Goal: Task Accomplishment & Management: Complete application form

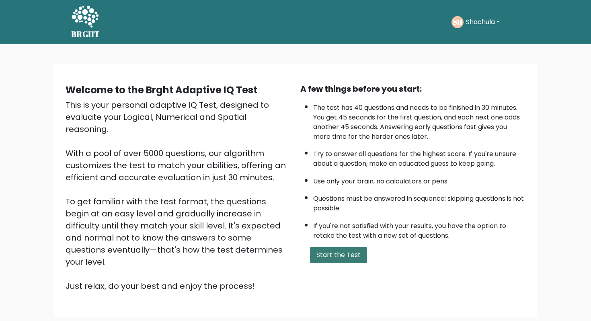
click at [350, 256] on button "Start the Test" at bounding box center [338, 255] width 57 height 16
click at [482, 148] on li "Try to answer all questions for the highest score. If you're unsure about a que…" at bounding box center [419, 156] width 212 height 23
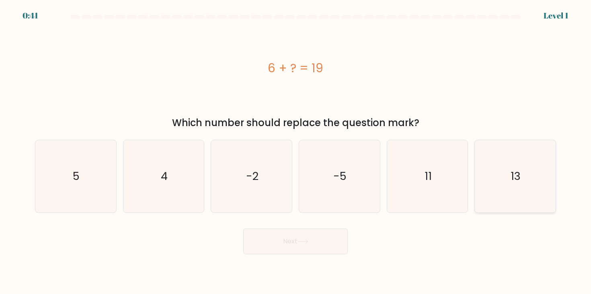
click at [271, 161] on icon "13" at bounding box center [515, 176] width 72 height 72
click at [271, 151] on input "f. 13" at bounding box center [295, 149] width 0 height 4
radio input "true"
click at [271, 197] on button "Next" at bounding box center [295, 242] width 105 height 26
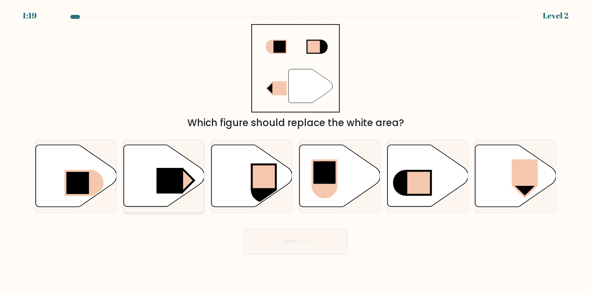
click at [174, 161] on icon at bounding box center [163, 176] width 81 height 62
click at [271, 151] on input "b." at bounding box center [295, 149] width 0 height 4
radio input "true"
click at [271, 197] on button "Next" at bounding box center [295, 242] width 105 height 26
click at [271, 197] on icon at bounding box center [302, 242] width 11 height 4
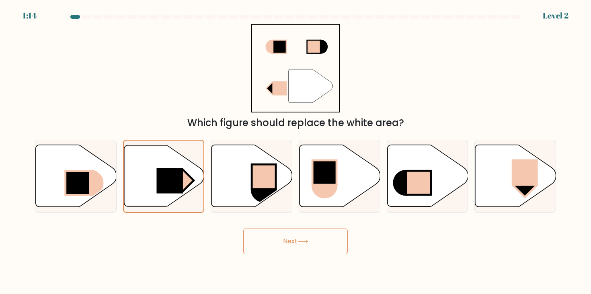
click at [271, 197] on button "Next" at bounding box center [295, 242] width 105 height 26
click at [156, 184] on rect at bounding box center [169, 180] width 27 height 25
click at [271, 151] on input "b." at bounding box center [295, 149] width 0 height 4
click at [262, 197] on button "Next" at bounding box center [295, 242] width 105 height 26
click at [271, 197] on button "Next" at bounding box center [295, 242] width 105 height 26
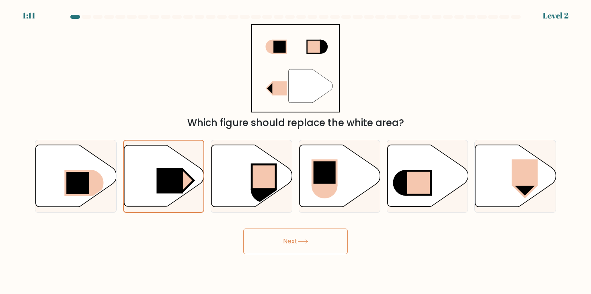
click at [271, 197] on button "Next" at bounding box center [295, 242] width 105 height 26
click at [237, 190] on icon at bounding box center [251, 176] width 81 height 62
click at [271, 151] on input "c." at bounding box center [295, 149] width 0 height 4
radio input "true"
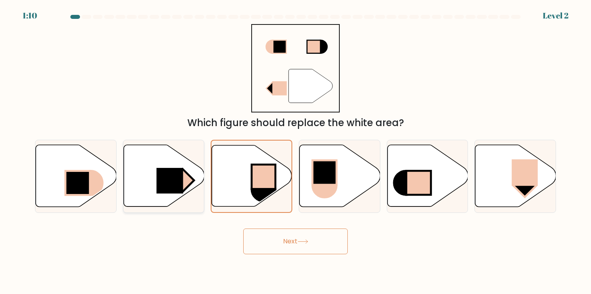
click at [180, 190] on rect at bounding box center [169, 181] width 27 height 26
click at [271, 151] on input "b." at bounding box center [295, 149] width 0 height 4
radio input "true"
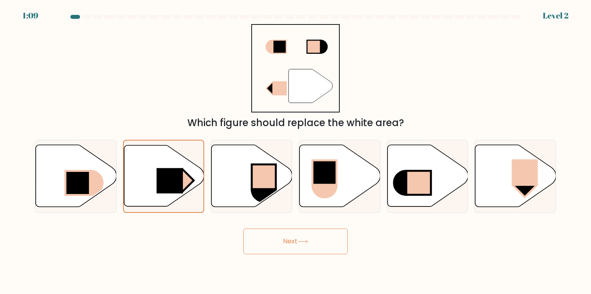
click at [271, 197] on button "Next" at bounding box center [295, 242] width 105 height 26
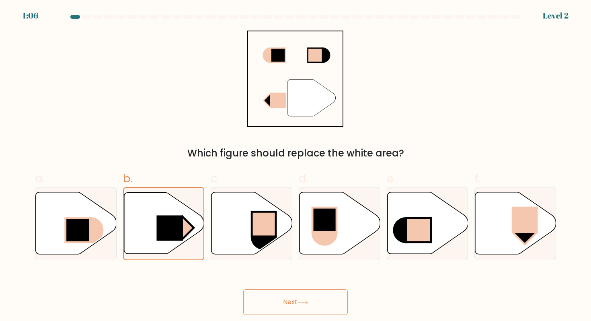
click at [271, 197] on button "Next" at bounding box center [295, 302] width 105 height 26
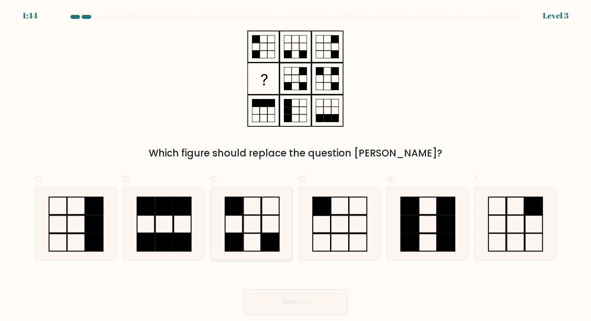
click at [258, 197] on rect at bounding box center [251, 206] width 17 height 18
click at [271, 166] on input "c." at bounding box center [295, 162] width 0 height 5
radio input "true"
click at [271, 197] on button "Next" at bounding box center [295, 302] width 105 height 26
click at [271, 197] on icon at bounding box center [303, 302] width 10 height 4
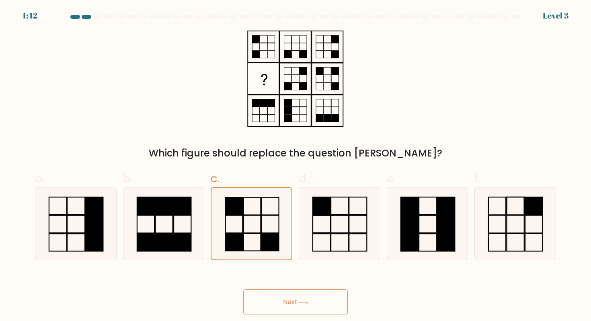
click at [271, 197] on icon at bounding box center [303, 302] width 10 height 4
click at [271, 197] on icon at bounding box center [302, 302] width 11 height 4
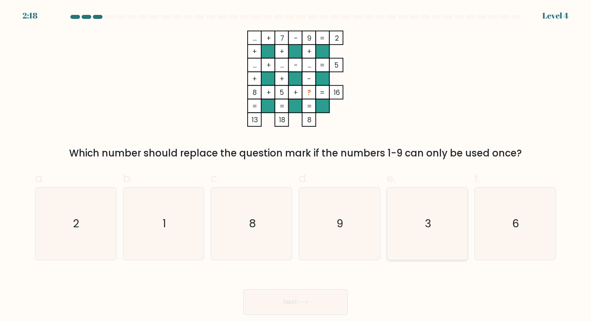
click at [271, 197] on icon "3" at bounding box center [427, 223] width 72 height 72
click at [271, 166] on input "e. 3" at bounding box center [295, 162] width 0 height 5
radio input "true"
click at [267, 197] on button "Next" at bounding box center [295, 302] width 105 height 26
click at [271, 197] on button "Next" at bounding box center [295, 302] width 105 height 26
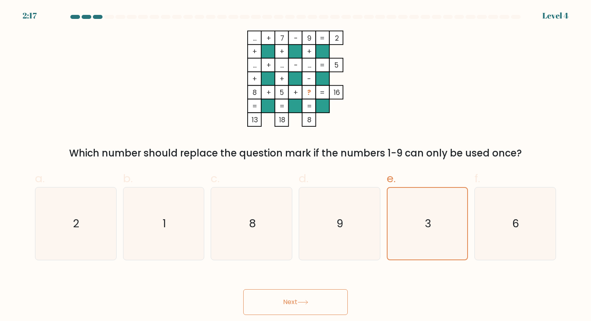
click at [271, 197] on button "Next" at bounding box center [295, 302] width 105 height 26
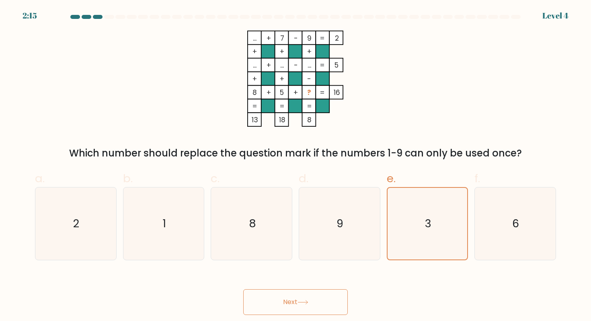
click at [271, 197] on button "Next" at bounding box center [295, 302] width 105 height 26
click at [271, 197] on icon at bounding box center [302, 302] width 11 height 4
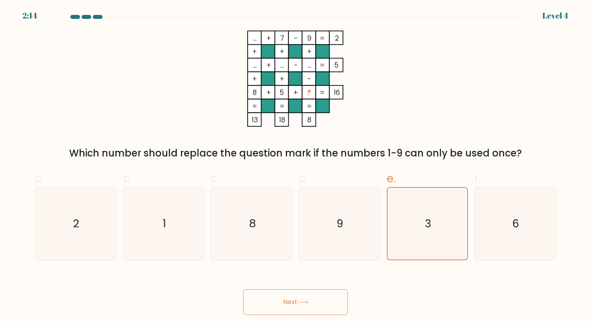
click at [271, 197] on icon at bounding box center [302, 302] width 11 height 4
click at [271, 197] on button "Next" at bounding box center [295, 302] width 105 height 26
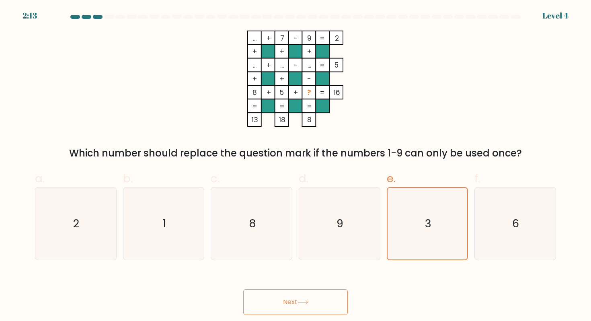
click at [271, 197] on button "Next" at bounding box center [295, 302] width 105 height 26
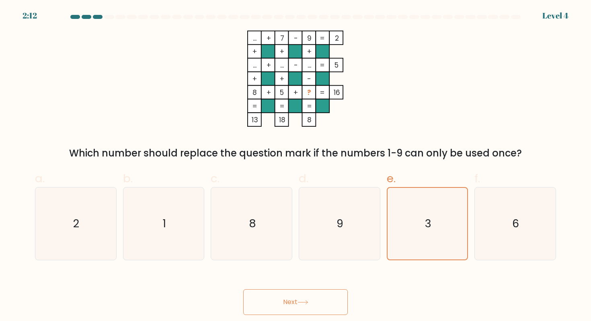
click at [271, 197] on button "Next" at bounding box center [295, 302] width 105 height 26
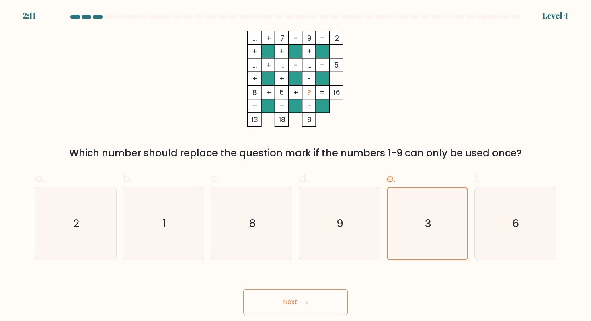
click at [271, 197] on button "Next" at bounding box center [295, 302] width 105 height 26
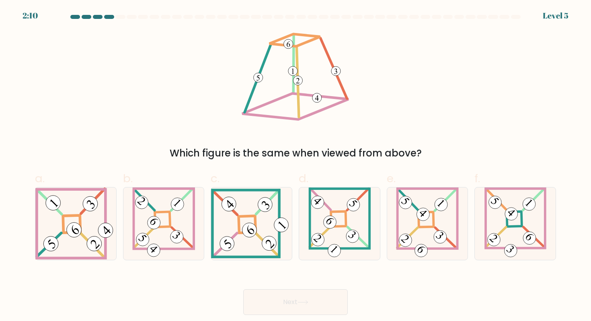
click at [271, 197] on icon at bounding box center [302, 302] width 11 height 4
click at [271, 109] on div "Which figure is the same when viewed from above?" at bounding box center [295, 96] width 531 height 130
click at [271, 197] on icon at bounding box center [427, 223] width 63 height 72
click at [271, 166] on input "e." at bounding box center [295, 162] width 0 height 5
radio input "true"
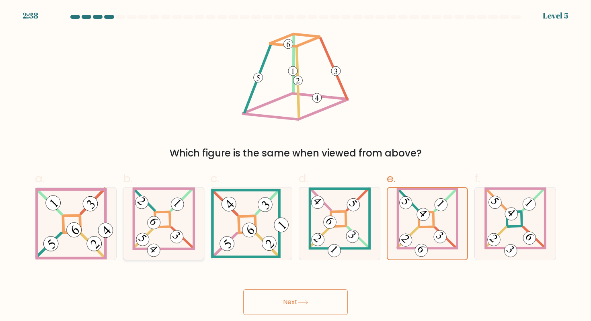
drag, startPoint x: 87, startPoint y: 236, endPoint x: 136, endPoint y: 257, distance: 53.3
click at [86, 197] on icon at bounding box center [75, 223] width 81 height 72
click at [271, 166] on input "a." at bounding box center [295, 162] width 0 height 5
radio input "true"
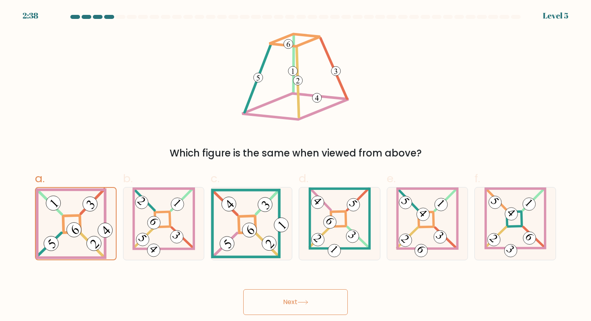
click at [271, 197] on button "Next" at bounding box center [295, 302] width 105 height 26
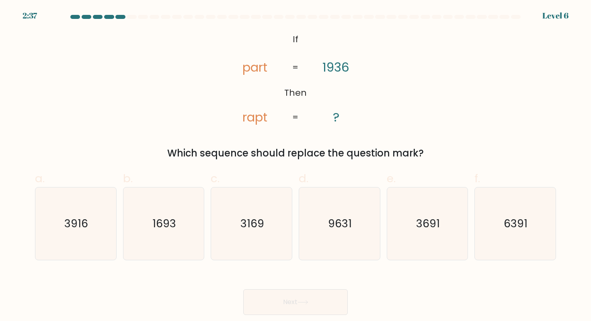
click at [271, 197] on button "Next" at bounding box center [295, 302] width 105 height 26
click at [271, 75] on div "@import url('https://fonts.googleapis.com/css?family=Abril+Fatface:400,100,100i…" at bounding box center [295, 96] width 531 height 130
click at [96, 197] on icon "3916" at bounding box center [75, 223] width 72 height 72
click at [271, 166] on input "a. 3916" at bounding box center [295, 162] width 0 height 5
radio input "true"
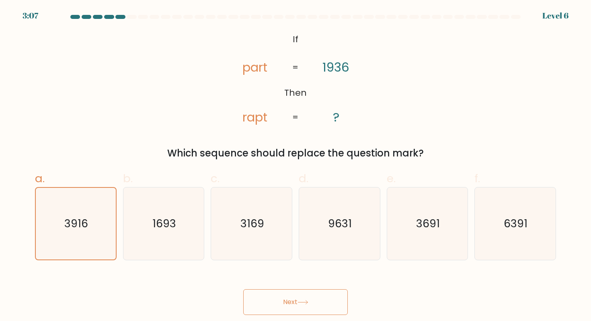
click at [271, 197] on button "Next" at bounding box center [295, 302] width 105 height 26
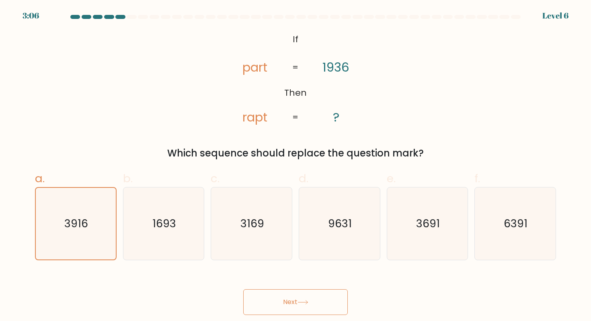
click at [271, 197] on button "Next" at bounding box center [295, 302] width 105 height 26
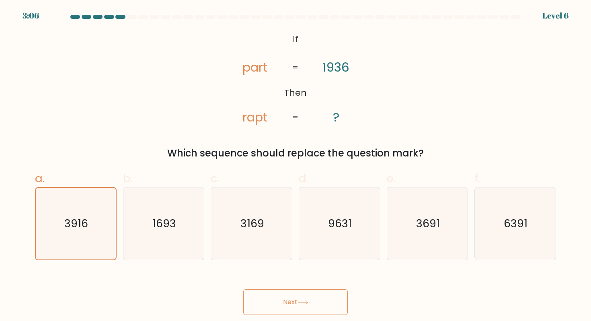
click at [271, 197] on button "Next" at bounding box center [295, 302] width 105 height 26
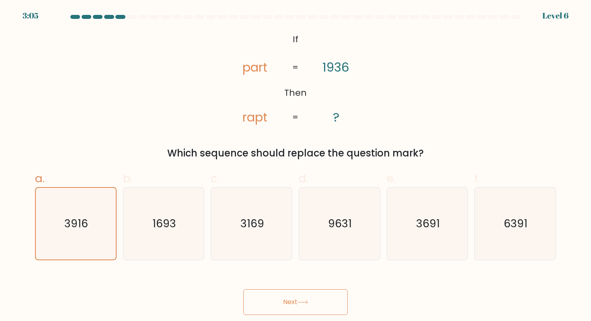
click at [271, 197] on button "Next" at bounding box center [295, 302] width 105 height 26
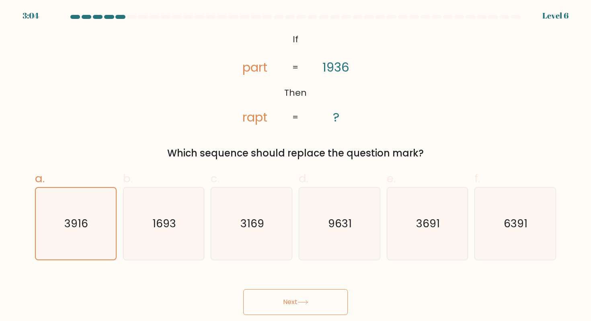
click at [271, 197] on button "Next" at bounding box center [295, 302] width 105 height 26
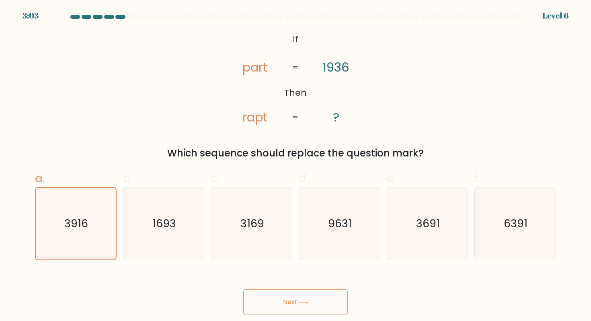
click at [271, 197] on button "Next" at bounding box center [295, 302] width 105 height 26
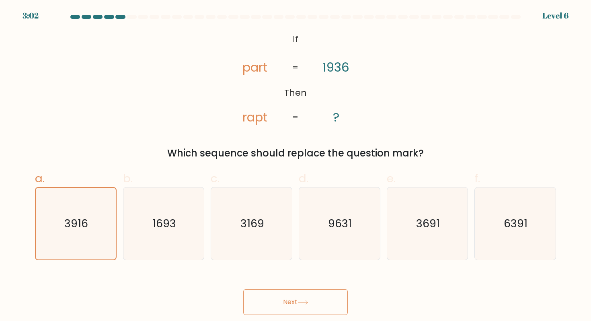
click at [271, 197] on button "Next" at bounding box center [295, 302] width 105 height 26
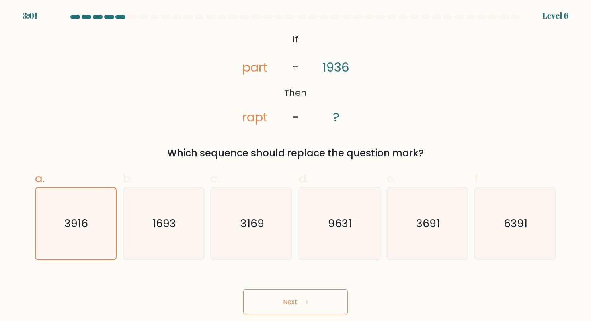
click at [271, 197] on button "Next" at bounding box center [295, 302] width 105 height 26
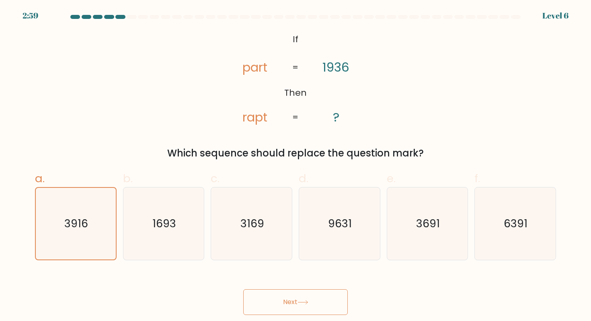
click at [271, 197] on button "Next" at bounding box center [295, 302] width 105 height 26
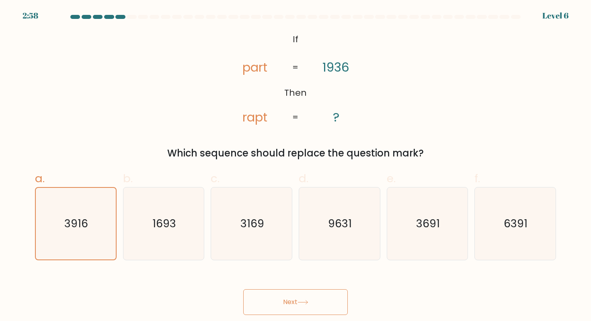
click at [271, 197] on button "Next" at bounding box center [295, 302] width 105 height 26
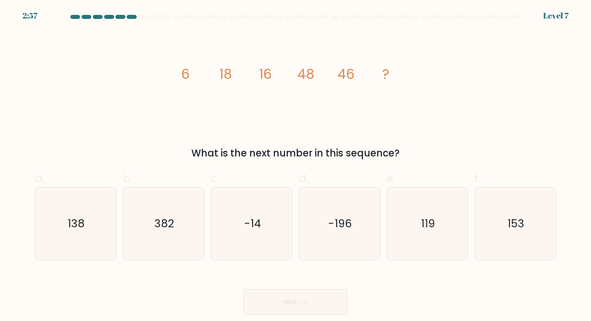
click at [271, 197] on button "Next" at bounding box center [295, 302] width 105 height 26
click at [271, 116] on div "image/svg+xml 6 18 16 48 46 ? What is the next number in this sequence?" at bounding box center [295, 96] width 531 height 130
click at [271, 197] on icon "153" at bounding box center [515, 223] width 72 height 72
click at [271, 166] on input "f. 153" at bounding box center [295, 162] width 0 height 5
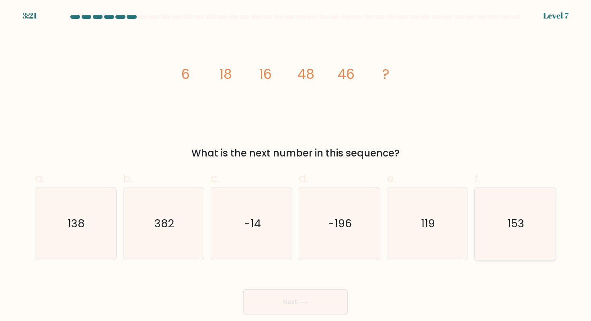
radio input "true"
click at [271, 197] on button "Next" at bounding box center [295, 302] width 105 height 26
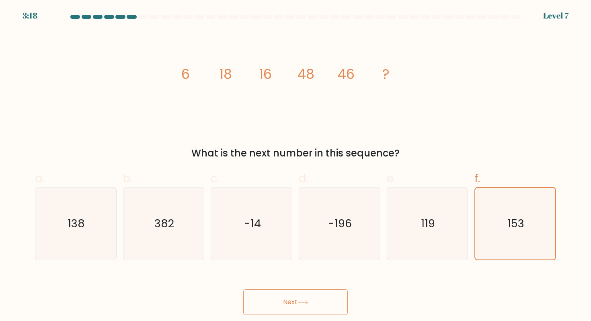
click at [271, 197] on button "Next" at bounding box center [295, 302] width 105 height 26
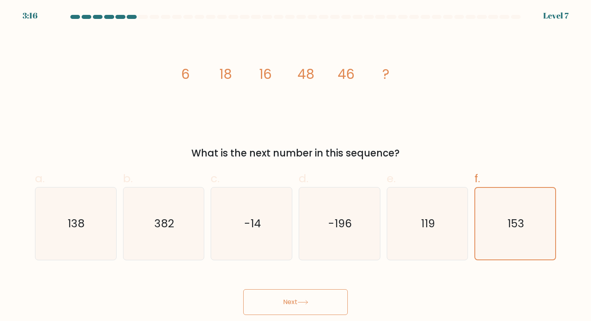
click at [271, 197] on button "Next" at bounding box center [295, 302] width 105 height 26
click at [72, 197] on text "138" at bounding box center [76, 223] width 17 height 15
click at [271, 166] on input "a. 138" at bounding box center [295, 162] width 0 height 5
radio input "true"
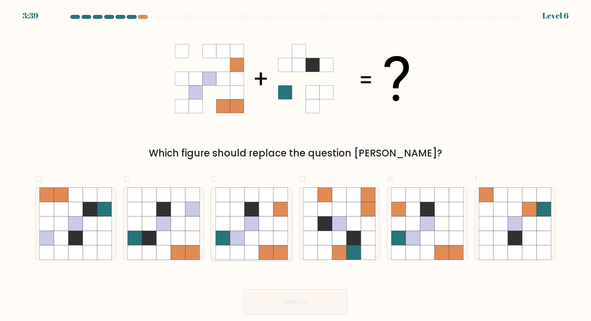
drag, startPoint x: 252, startPoint y: 238, endPoint x: 255, endPoint y: 242, distance: 4.8
click at [252, 197] on icon at bounding box center [251, 238] width 14 height 14
click at [271, 166] on input "c." at bounding box center [295, 162] width 0 height 5
radio input "true"
click at [271, 197] on button "Next" at bounding box center [295, 302] width 105 height 26
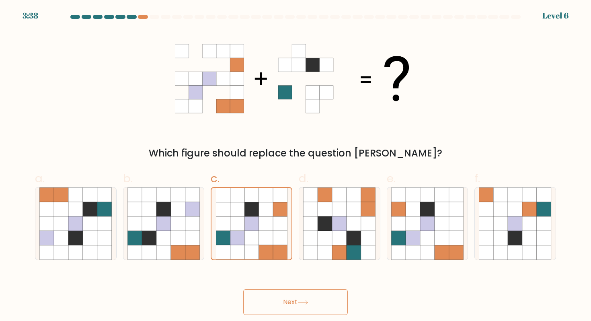
click at [271, 197] on button "Next" at bounding box center [295, 302] width 105 height 26
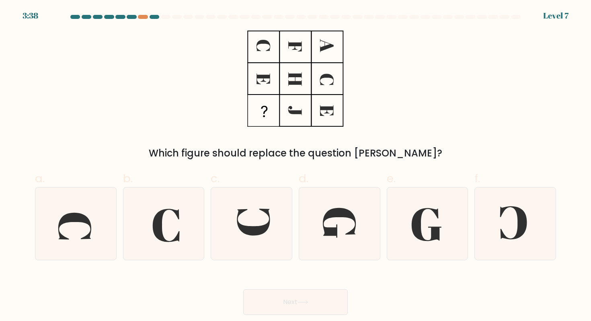
click at [271, 197] on button "Next" at bounding box center [295, 302] width 105 height 26
click at [271, 99] on div "Which figure should replace the question mark?" at bounding box center [295, 96] width 531 height 130
click at [271, 197] on icon at bounding box center [339, 223] width 33 height 30
click at [271, 166] on input "d." at bounding box center [295, 162] width 0 height 5
radio input "true"
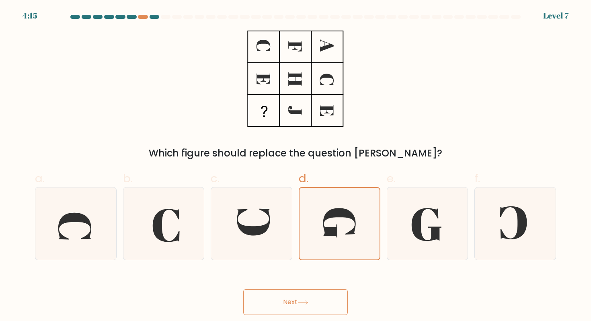
click at [271, 197] on button "Next" at bounding box center [295, 302] width 105 height 26
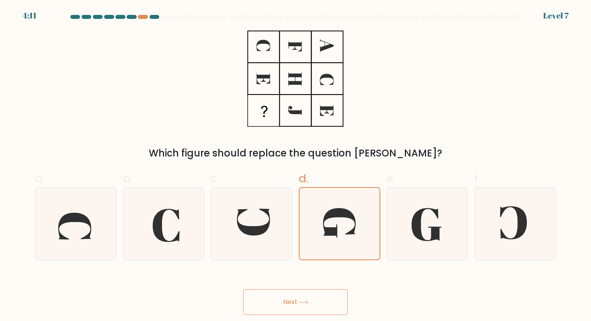
click at [271, 197] on button "Next" at bounding box center [295, 302] width 105 height 26
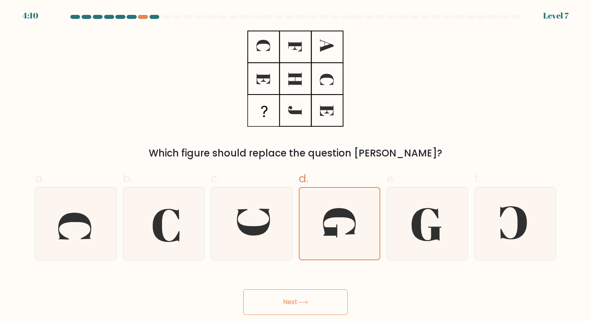
click at [271, 197] on button "Next" at bounding box center [295, 302] width 105 height 26
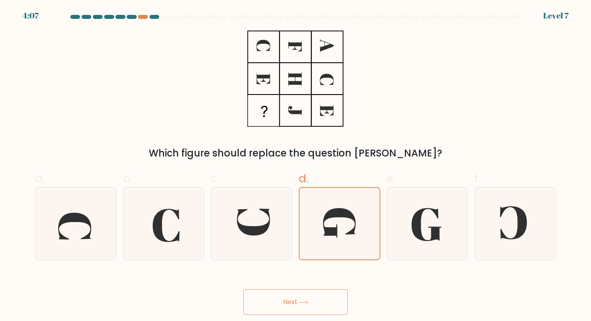
click at [271, 197] on button "Next" at bounding box center [295, 302] width 105 height 26
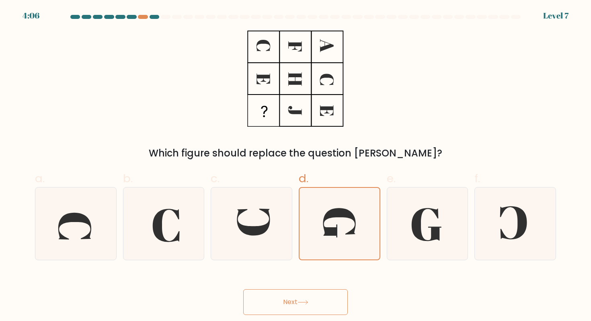
click at [271, 197] on button "Next" at bounding box center [295, 302] width 105 height 26
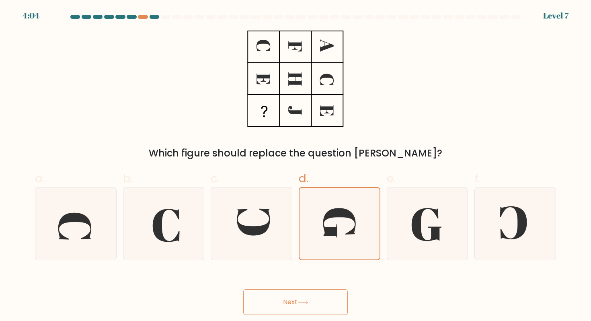
click at [271, 197] on button "Next" at bounding box center [295, 302] width 105 height 26
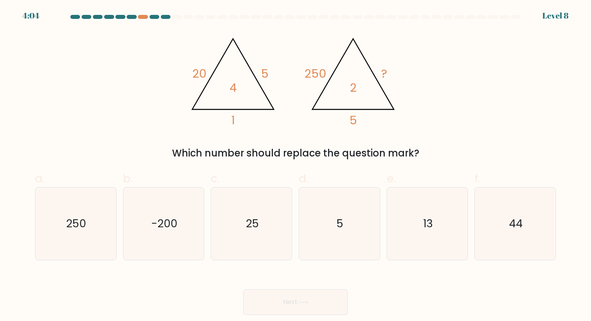
click at [271, 197] on button "Next" at bounding box center [295, 302] width 105 height 26
click at [142, 16] on div at bounding box center [143, 17] width 10 height 4
click at [229, 197] on icon "25" at bounding box center [251, 223] width 72 height 72
click at [271, 166] on input "c. 25" at bounding box center [295, 162] width 0 height 5
radio input "true"
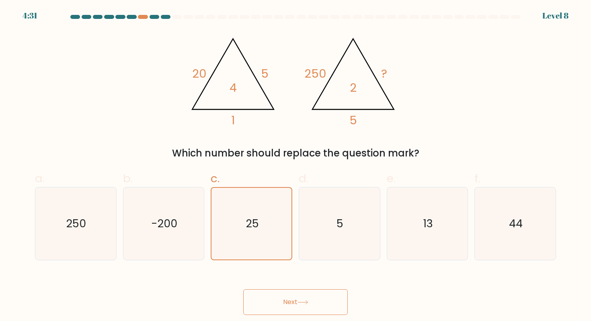
click at [271, 104] on div "@import url('https://fonts.googleapis.com/css?family=Abril+Fatface:400,100,100i…" at bounding box center [295, 96] width 531 height 130
click at [271, 197] on button "Next" at bounding box center [295, 302] width 105 height 26
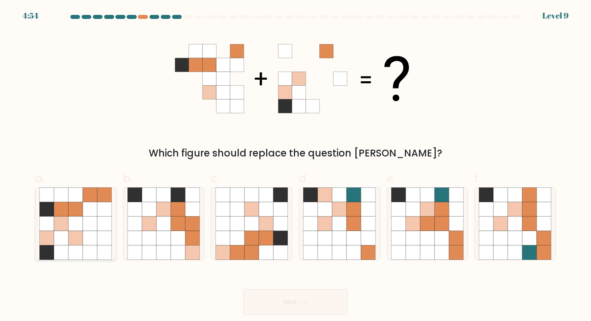
click at [83, 197] on icon at bounding box center [90, 223] width 14 height 14
click at [271, 166] on input "a." at bounding box center [295, 162] width 0 height 5
radio input "true"
click at [271, 197] on button "Next" at bounding box center [295, 302] width 105 height 26
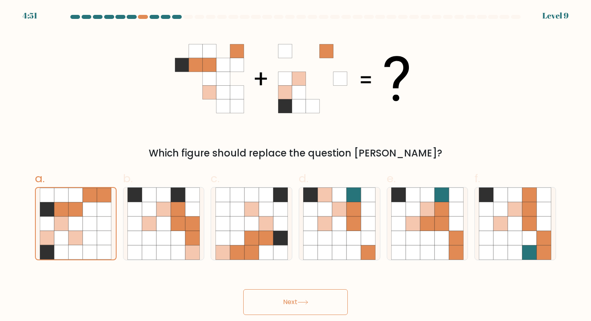
click at [271, 197] on button "Next" at bounding box center [295, 302] width 105 height 26
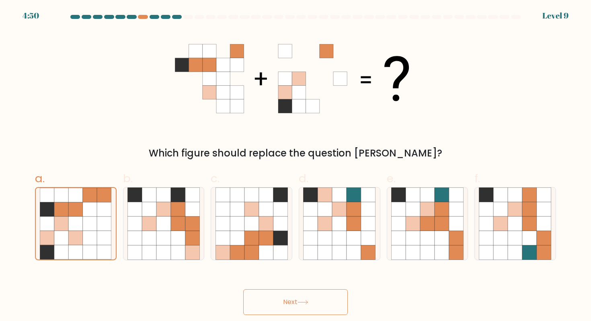
click at [271, 197] on button "Next" at bounding box center [295, 302] width 105 height 26
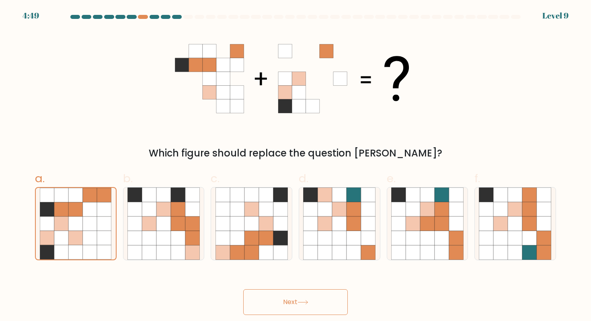
click at [271, 197] on button "Next" at bounding box center [295, 302] width 105 height 26
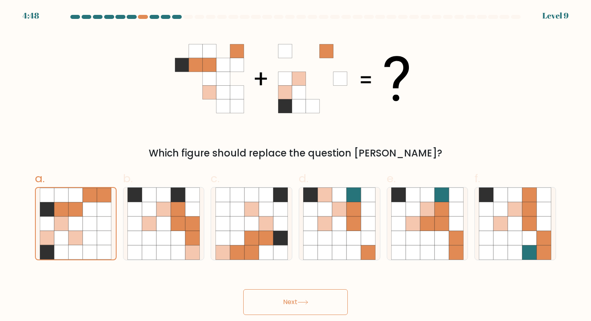
click at [271, 197] on button "Next" at bounding box center [295, 302] width 105 height 26
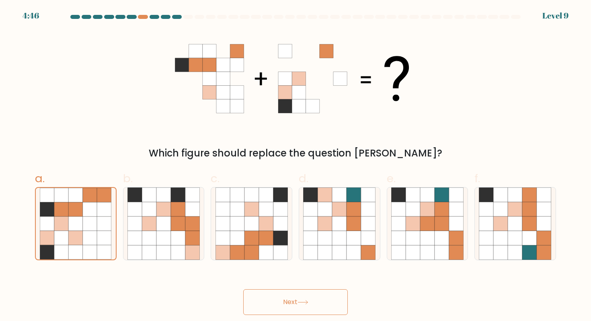
click at [271, 197] on button "Next" at bounding box center [295, 302] width 105 height 26
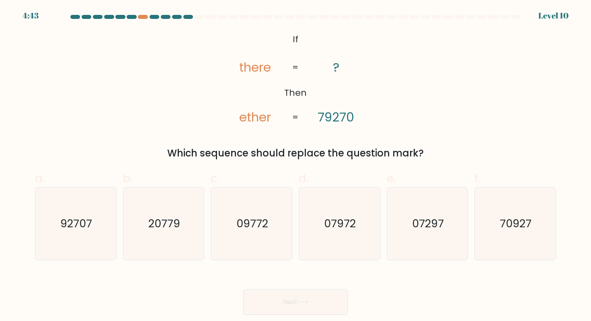
click at [271, 197] on icon at bounding box center [302, 302] width 11 height 4
click at [271, 49] on div "@import url('https://fonts.googleapis.com/css?family=Abril+Fatface:400,100,100i…" at bounding box center [295, 96] width 531 height 130
click at [244, 119] on tspan "ether" at bounding box center [255, 117] width 32 height 18
click at [91, 197] on icon "92707" at bounding box center [75, 223] width 72 height 72
click at [271, 166] on input "a. 92707" at bounding box center [295, 162] width 0 height 5
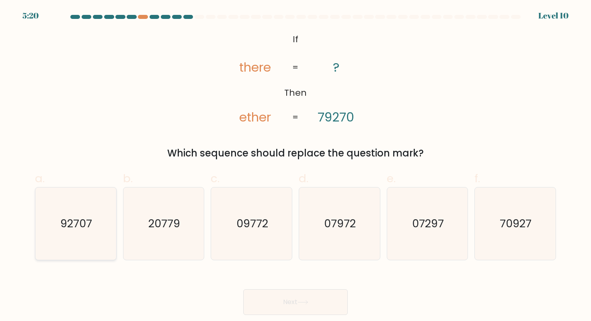
radio input "true"
click at [269, 197] on button "Next" at bounding box center [295, 302] width 105 height 26
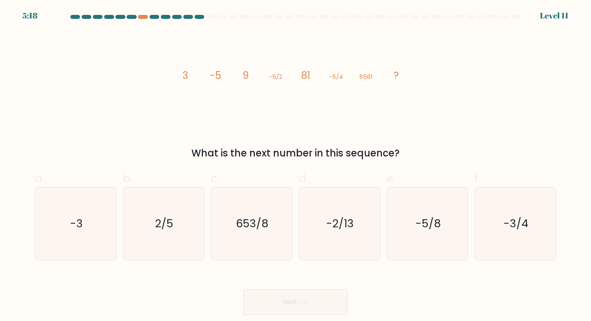
click at [269, 197] on button "Next" at bounding box center [295, 302] width 105 height 26
click at [193, 93] on icon "image/svg+xml 3 -5 9 -5/2 81 -5/4 6561 ?" at bounding box center [295, 79] width 241 height 96
click at [271, 197] on icon "-5/8" at bounding box center [427, 223] width 72 height 72
click at [271, 166] on input "e. -5/8" at bounding box center [295, 162] width 0 height 5
radio input "true"
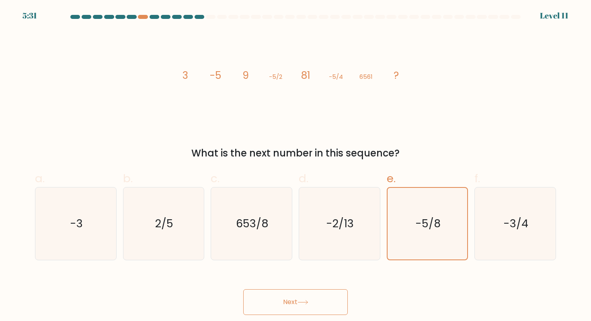
click at [271, 197] on button "Next" at bounding box center [295, 302] width 105 height 26
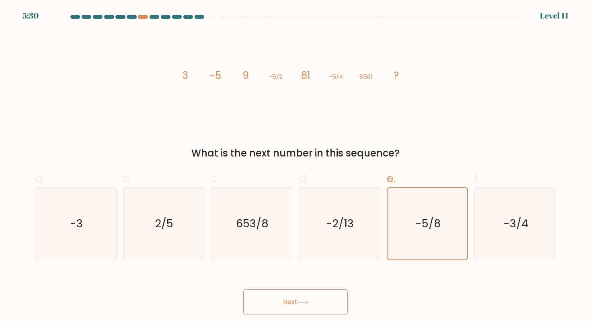
click at [271, 197] on button "Next" at bounding box center [295, 302] width 105 height 26
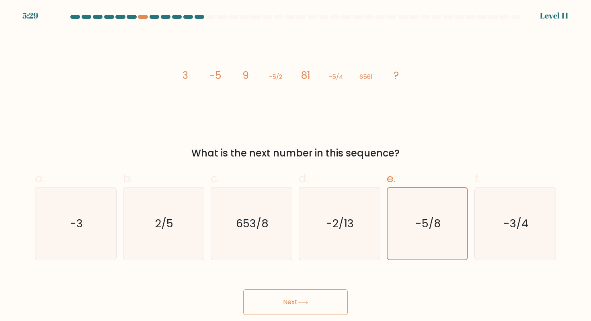
click at [271, 197] on button "Next" at bounding box center [295, 302] width 105 height 26
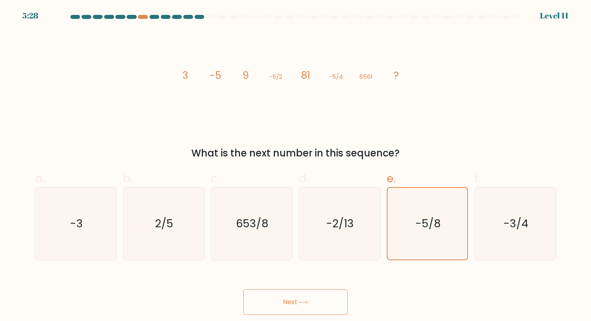
click at [271, 197] on button "Next" at bounding box center [295, 302] width 105 height 26
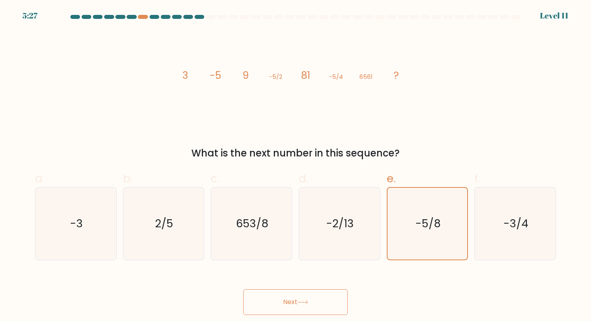
click at [271, 197] on button "Next" at bounding box center [295, 302] width 105 height 26
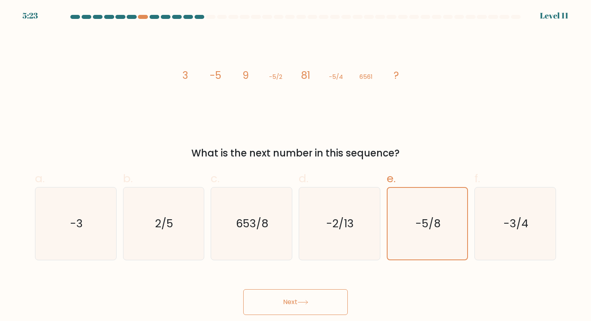
click at [271, 197] on button "Next" at bounding box center [295, 302] width 105 height 26
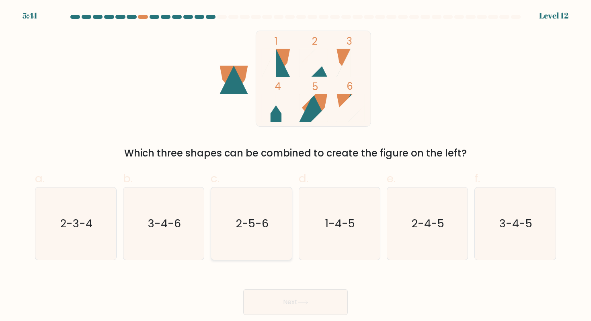
click at [213, 197] on div "2-5-6" at bounding box center [252, 223] width 82 height 73
click at [271, 166] on input "c. 2-5-6" at bounding box center [295, 162] width 0 height 5
radio input "true"
click at [271, 197] on button "Next" at bounding box center [295, 302] width 105 height 26
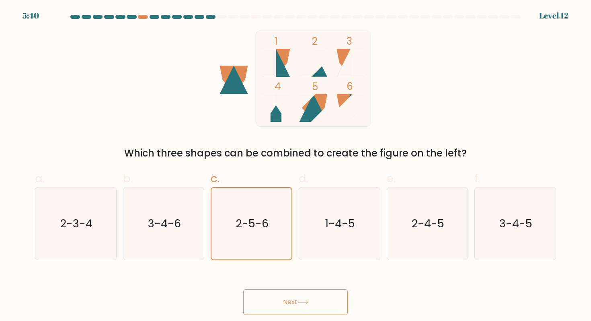
click at [271, 197] on button "Next" at bounding box center [295, 302] width 105 height 26
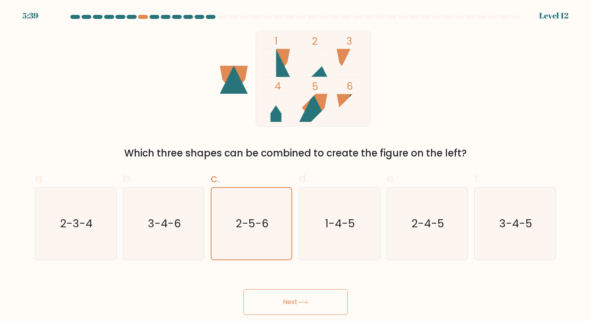
click at [271, 197] on button "Next" at bounding box center [295, 302] width 105 height 26
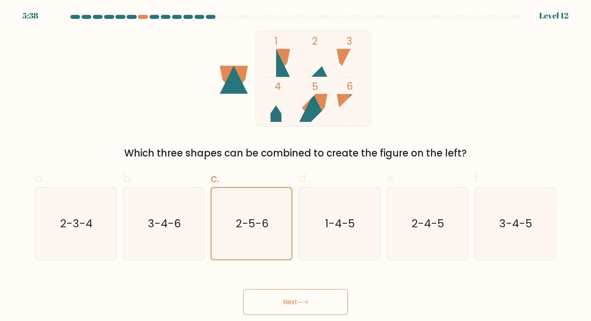
click at [271, 197] on button "Next" at bounding box center [295, 302] width 105 height 26
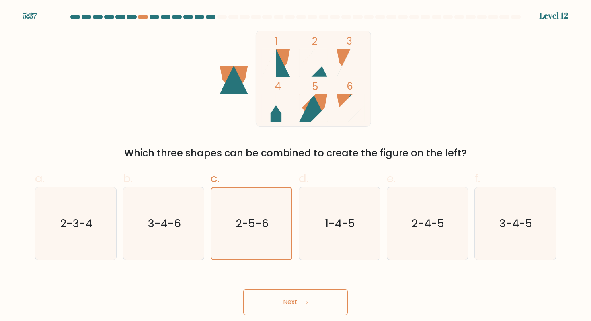
click at [271, 197] on button "Next" at bounding box center [295, 302] width 105 height 26
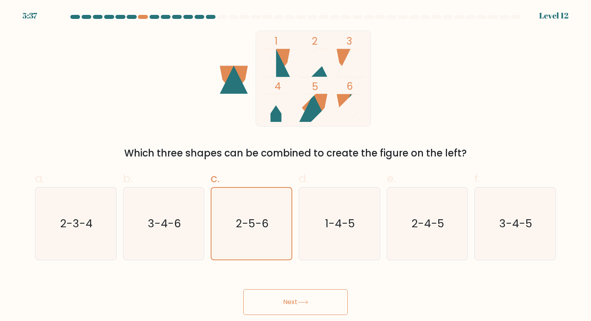
click at [271, 197] on button "Next" at bounding box center [295, 302] width 105 height 26
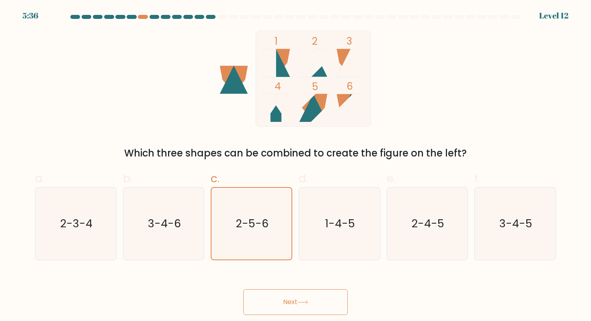
click at [271, 197] on button "Next" at bounding box center [295, 302] width 105 height 26
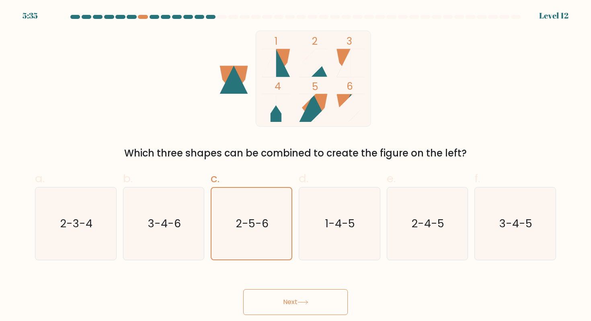
click at [271, 197] on button "Next" at bounding box center [295, 302] width 105 height 26
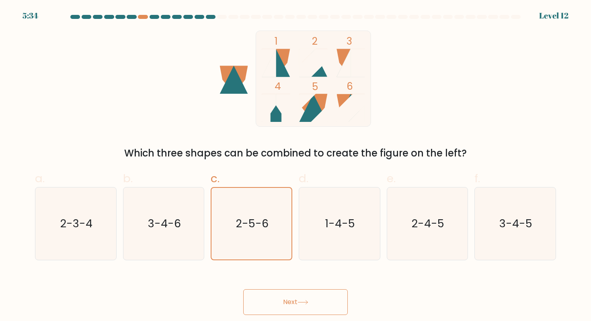
click at [271, 197] on button "Next" at bounding box center [295, 302] width 105 height 26
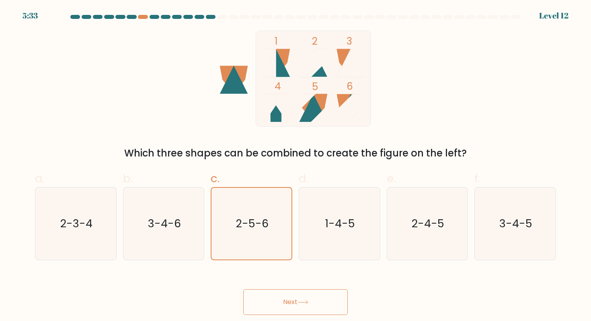
click at [271, 197] on button "Next" at bounding box center [295, 302] width 105 height 26
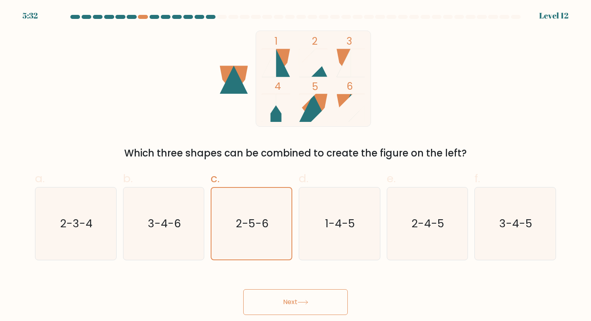
click at [271, 197] on button "Next" at bounding box center [295, 302] width 105 height 26
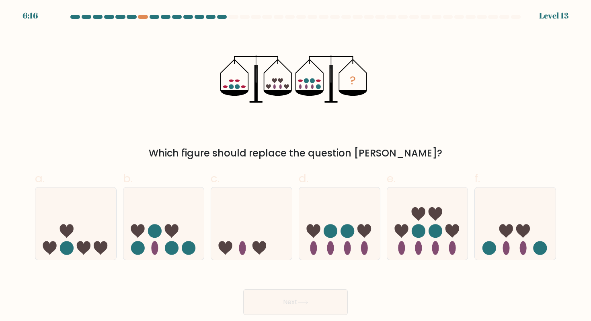
click at [271, 88] on div "? Which figure should replace the question mark?" at bounding box center [295, 96] width 531 height 130
click at [271, 197] on circle at bounding box center [347, 231] width 14 height 14
click at [271, 166] on input "d." at bounding box center [295, 162] width 0 height 5
radio input "true"
click at [271, 197] on button "Next" at bounding box center [295, 302] width 105 height 26
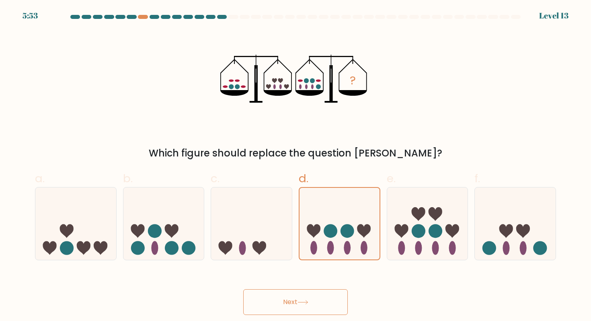
click at [271, 197] on icon at bounding box center [302, 302] width 11 height 4
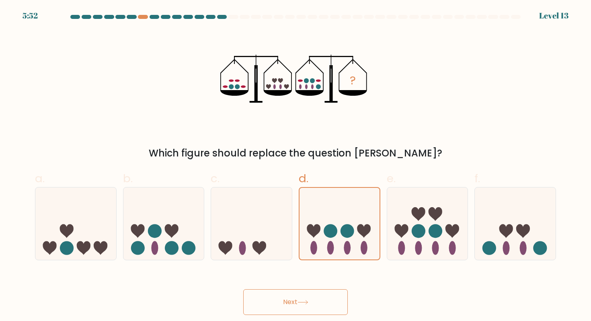
click at [271, 197] on icon at bounding box center [302, 302] width 11 height 4
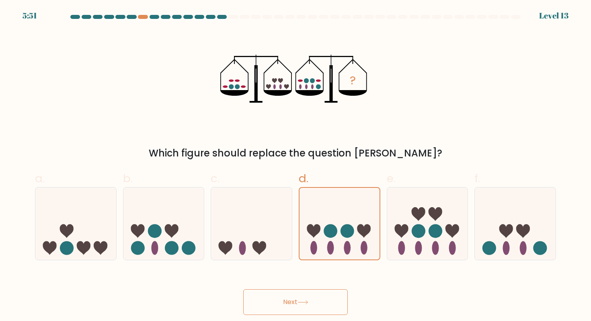
click at [271, 197] on icon at bounding box center [302, 302] width 11 height 4
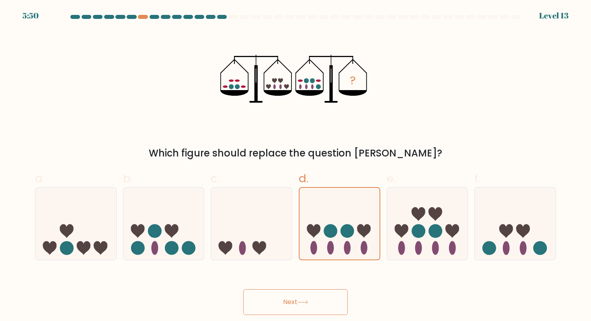
click at [271, 197] on button "Next" at bounding box center [295, 302] width 105 height 26
click at [265, 197] on button "Next" at bounding box center [295, 302] width 105 height 26
click at [271, 197] on button "Next" at bounding box center [295, 302] width 105 height 26
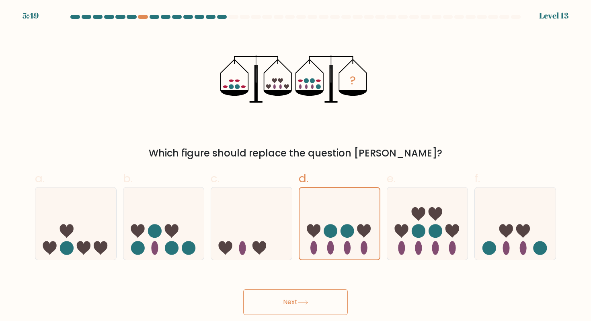
click at [271, 197] on button "Next" at bounding box center [295, 302] width 105 height 26
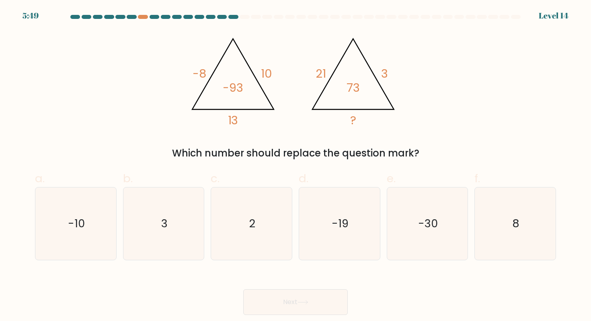
click at [271, 197] on button "Next" at bounding box center [295, 302] width 105 height 26
click at [271, 111] on div "@import url('https://fonts.googleapis.com/css?family=Abril+Fatface:400,100,100i…" at bounding box center [295, 96] width 531 height 130
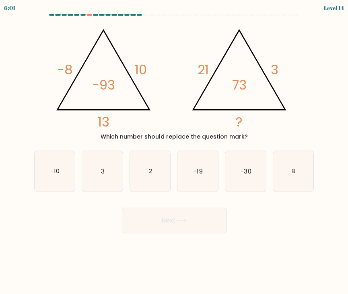
click at [271, 197] on body "6:01 Level 14" at bounding box center [174, 147] width 348 height 294
click at [59, 175] on text "-10" at bounding box center [55, 171] width 9 height 8
click at [174, 151] on input "a. -10" at bounding box center [174, 149] width 0 height 4
radio input "true"
click at [146, 197] on button "Next" at bounding box center [174, 221] width 105 height 26
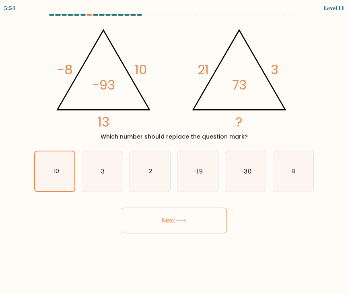
click at [146, 197] on button "Next" at bounding box center [174, 221] width 105 height 26
click at [174, 197] on button "Next" at bounding box center [174, 221] width 105 height 26
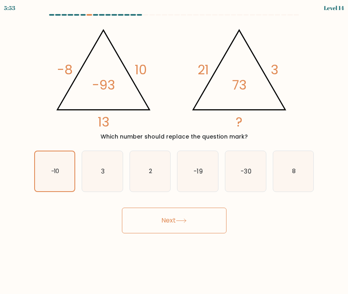
click at [174, 197] on button "Next" at bounding box center [174, 221] width 105 height 26
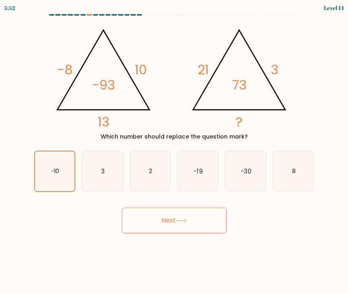
click at [174, 197] on button "Next" at bounding box center [174, 221] width 105 height 26
click at [187, 197] on icon at bounding box center [181, 221] width 11 height 4
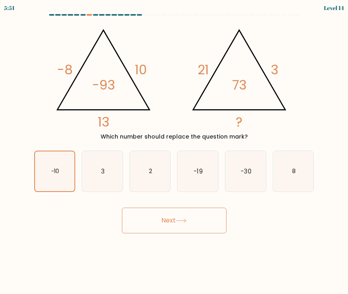
click at [187, 197] on icon at bounding box center [181, 221] width 11 height 4
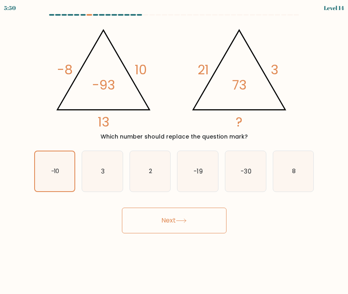
click at [187, 197] on icon at bounding box center [181, 221] width 11 height 4
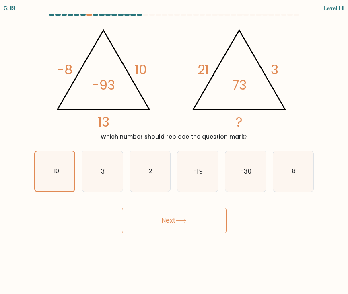
click at [187, 197] on icon at bounding box center [181, 221] width 11 height 4
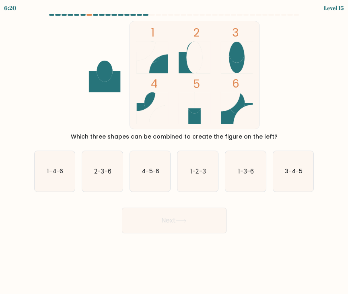
click at [158, 62] on icon at bounding box center [152, 62] width 32 height 21
click at [148, 104] on ellipse at bounding box center [152, 102] width 16 height 21
click at [262, 104] on icon "1 2 3 4 5 6" at bounding box center [174, 75] width 216 height 109
click at [51, 174] on text "1-4-6" at bounding box center [55, 171] width 16 height 8
click at [174, 151] on input "a. 1-4-6" at bounding box center [174, 149] width 0 height 4
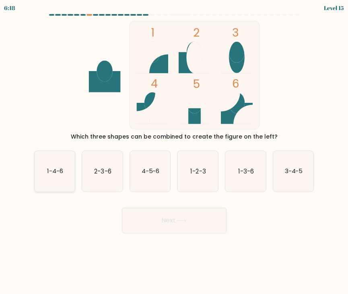
radio input "true"
click at [179, 197] on button "Next" at bounding box center [174, 221] width 105 height 26
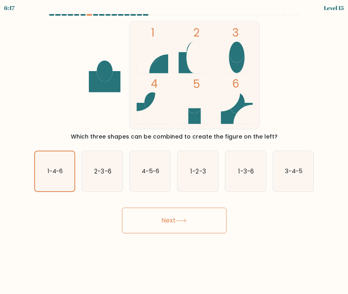
click at [179, 197] on button "Next" at bounding box center [174, 221] width 105 height 26
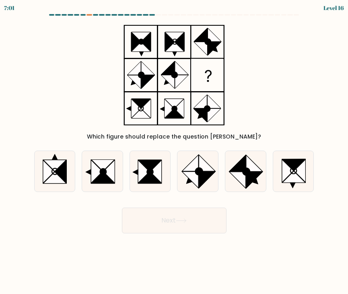
click at [261, 197] on body "7:01 Level 16" at bounding box center [174, 147] width 348 height 294
click at [271, 168] on icon at bounding box center [288, 171] width 12 height 23
click at [174, 151] on input "f." at bounding box center [174, 149] width 0 height 4
radio input "true"
click at [172, 197] on button "Next" at bounding box center [174, 221] width 105 height 26
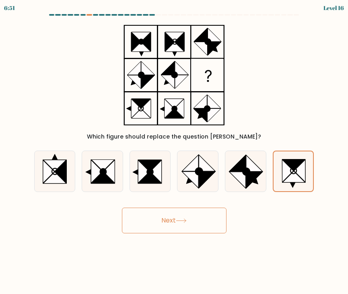
click at [172, 197] on button "Next" at bounding box center [174, 221] width 105 height 26
click at [171, 197] on button "Next" at bounding box center [174, 221] width 105 height 26
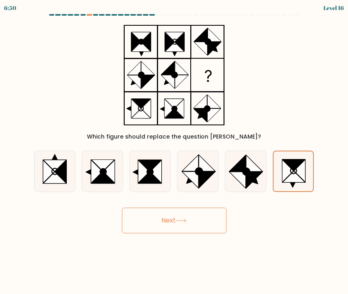
click at [171, 197] on button "Next" at bounding box center [174, 221] width 105 height 26
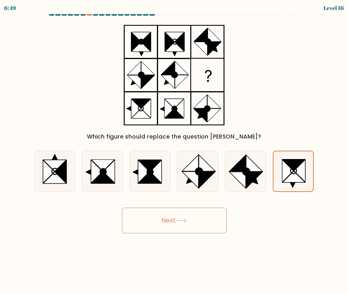
click at [171, 197] on button "Next" at bounding box center [174, 221] width 105 height 26
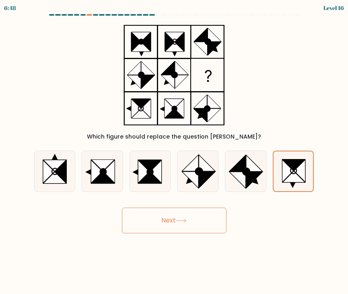
click at [171, 197] on button "Next" at bounding box center [174, 221] width 105 height 26
click at [185, 197] on icon at bounding box center [181, 221] width 11 height 4
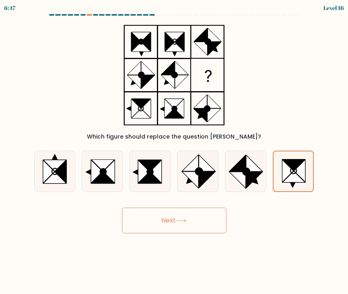
click at [185, 197] on icon at bounding box center [181, 221] width 11 height 4
click at [142, 197] on button "Next" at bounding box center [174, 221] width 105 height 26
click at [176, 197] on button "Next" at bounding box center [174, 221] width 105 height 26
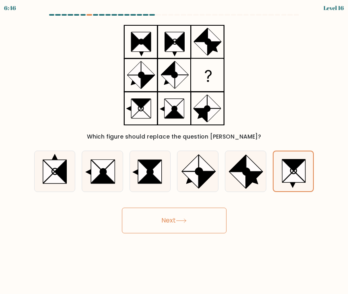
click at [176, 197] on button "Next" at bounding box center [174, 221] width 105 height 26
click at [209, 197] on button "Next" at bounding box center [174, 221] width 105 height 26
click at [185, 197] on button "Next" at bounding box center [174, 221] width 105 height 26
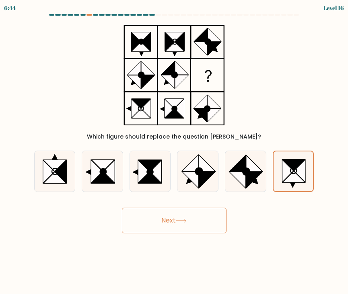
click at [157, 197] on button "Next" at bounding box center [174, 221] width 105 height 26
click at [152, 197] on button "Next" at bounding box center [174, 221] width 105 height 26
click at [156, 197] on button "Next" at bounding box center [174, 221] width 105 height 26
click at [185, 197] on icon at bounding box center [181, 221] width 11 height 4
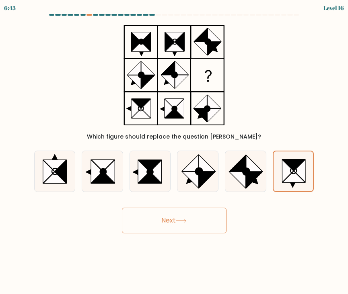
click at [185, 197] on icon at bounding box center [181, 221] width 11 height 4
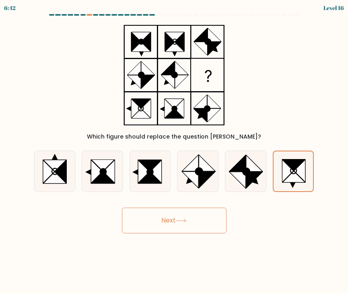
click at [185, 197] on icon at bounding box center [181, 221] width 11 height 4
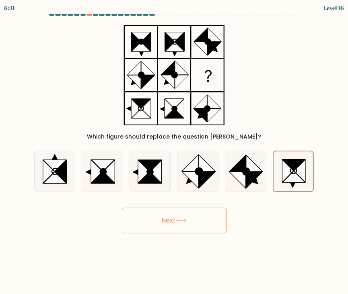
click at [185, 197] on icon at bounding box center [181, 221] width 11 height 4
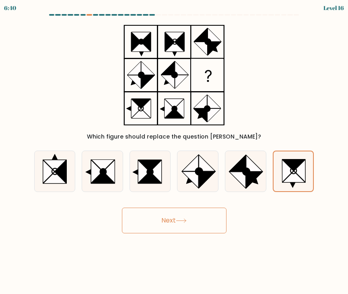
click at [168, 197] on button "Next" at bounding box center [174, 221] width 105 height 26
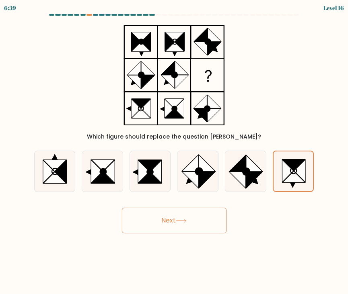
click at [168, 197] on button "Next" at bounding box center [174, 221] width 105 height 26
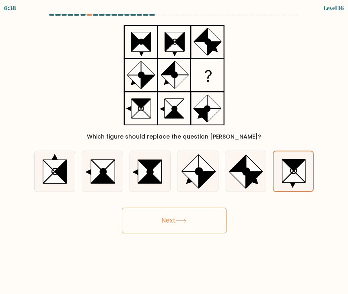
click at [168, 197] on button "Next" at bounding box center [174, 221] width 105 height 26
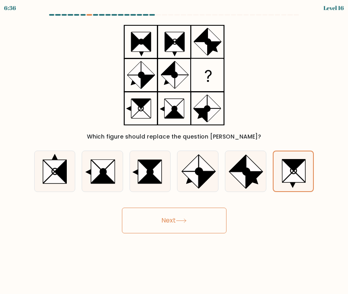
click at [171, 197] on button "Next" at bounding box center [174, 221] width 105 height 26
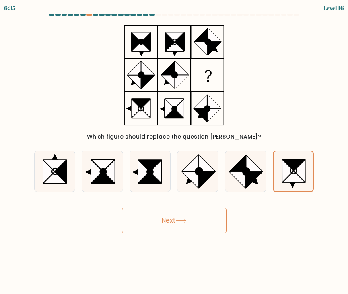
click at [171, 197] on button "Next" at bounding box center [174, 221] width 105 height 26
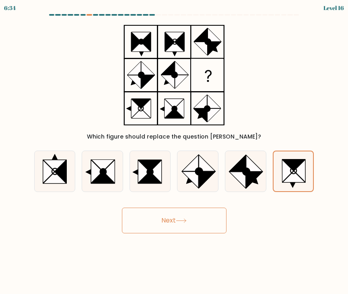
click at [171, 197] on button "Next" at bounding box center [174, 221] width 105 height 26
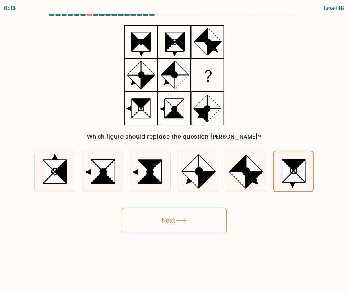
click at [171, 197] on button "Next" at bounding box center [174, 221] width 105 height 26
click at [172, 197] on button "Next" at bounding box center [174, 221] width 105 height 26
click at [164, 197] on button "Next" at bounding box center [174, 221] width 105 height 26
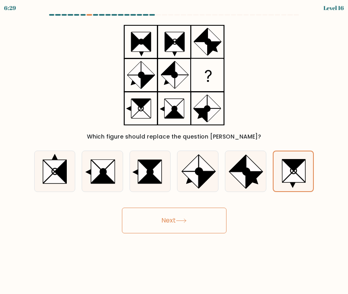
click at [164, 197] on button "Next" at bounding box center [174, 221] width 105 height 26
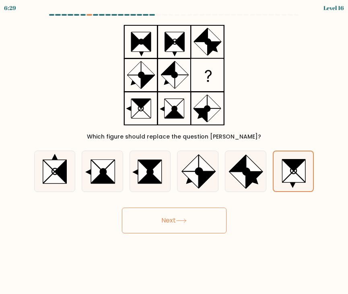
click at [164, 197] on button "Next" at bounding box center [174, 221] width 105 height 26
click at [177, 197] on button "Next" at bounding box center [174, 221] width 105 height 26
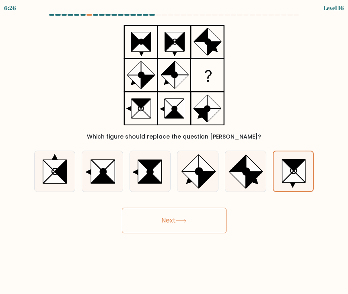
click at [177, 197] on button "Next" at bounding box center [174, 221] width 105 height 26
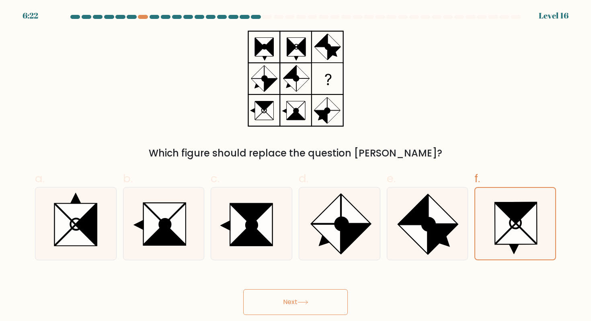
click at [271, 197] on icon at bounding box center [302, 302] width 11 height 4
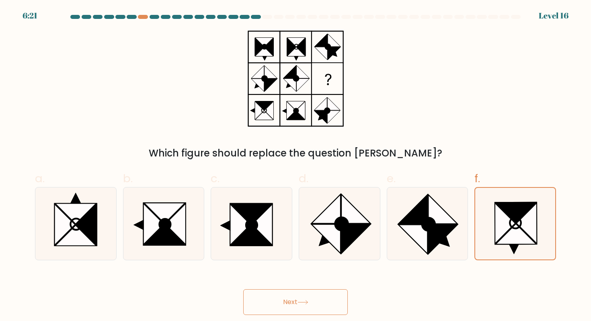
click at [271, 197] on icon at bounding box center [302, 302] width 11 height 4
click at [271, 197] on button "Next" at bounding box center [295, 302] width 105 height 26
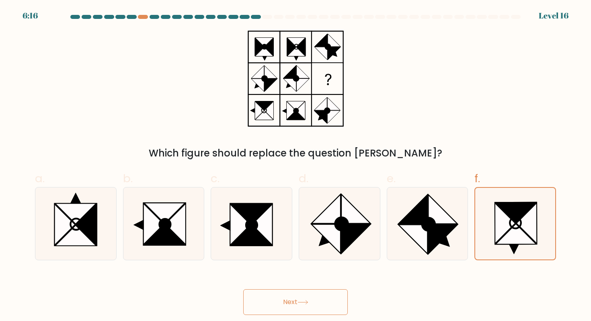
click at [271, 197] on button "Next" at bounding box center [295, 302] width 105 height 26
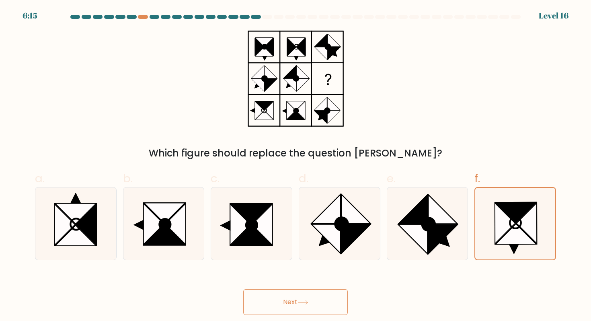
click at [271, 197] on button "Next" at bounding box center [295, 302] width 105 height 26
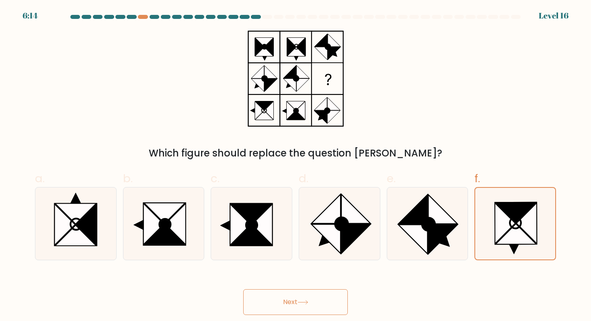
click at [271, 197] on button "Next" at bounding box center [295, 302] width 105 height 26
click at [263, 197] on button "Next" at bounding box center [295, 302] width 105 height 26
click at [271, 197] on button "Next" at bounding box center [295, 302] width 105 height 26
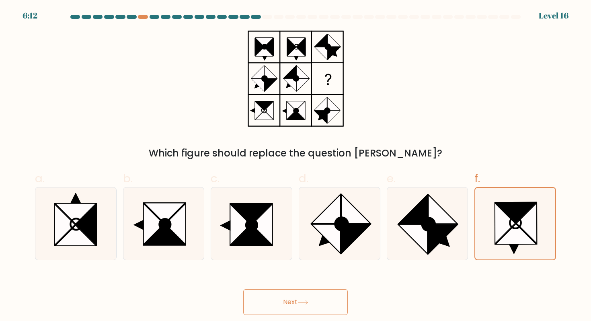
click at [271, 197] on button "Next" at bounding box center [295, 302] width 105 height 26
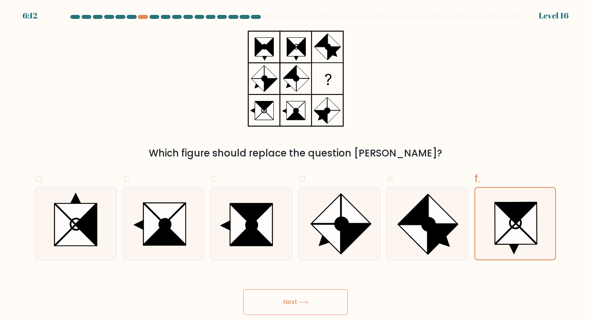
click at [271, 197] on button "Next" at bounding box center [295, 302] width 105 height 26
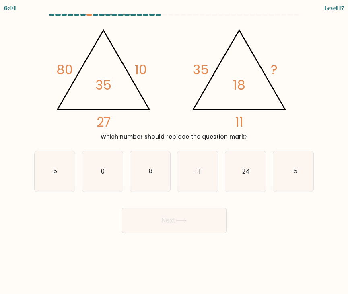
click at [271, 122] on div "@import url('https://fonts.googleapis.com/css?family=Abril+Fatface:400,100,100i…" at bounding box center [173, 81] width 289 height 120
click at [159, 121] on icon "@import url('https://fonts.googleapis.com/css?family=Abril+Fatface:400,100,100i…" at bounding box center [174, 75] width 250 height 109
click at [57, 172] on icon "5" at bounding box center [55, 171] width 41 height 41
click at [174, 151] on input "a. 5" at bounding box center [174, 149] width 0 height 4
radio input "true"
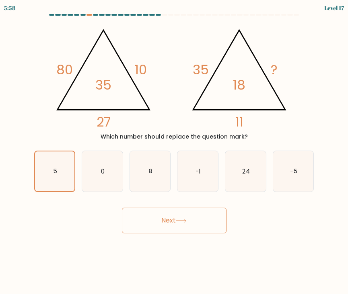
click at [199, 197] on button "Next" at bounding box center [174, 221] width 105 height 26
click at [161, 197] on button "Next" at bounding box center [174, 221] width 105 height 26
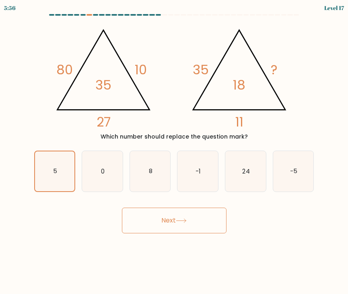
click at [161, 197] on button "Next" at bounding box center [174, 221] width 105 height 26
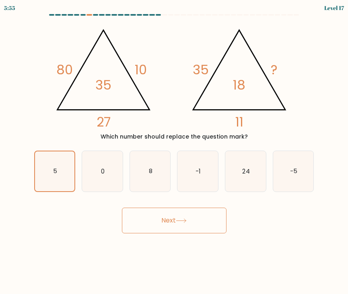
click at [161, 197] on button "Next" at bounding box center [174, 221] width 105 height 26
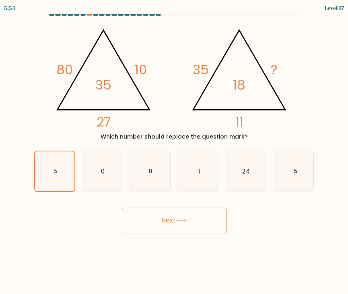
click at [161, 197] on button "Next" at bounding box center [174, 221] width 105 height 26
click at [180, 197] on icon at bounding box center [181, 221] width 11 height 4
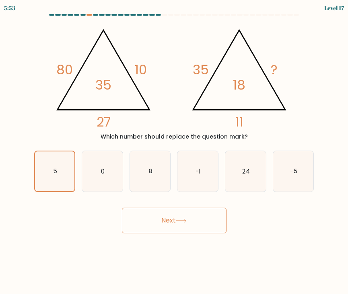
click at [180, 197] on icon at bounding box center [181, 221] width 11 height 4
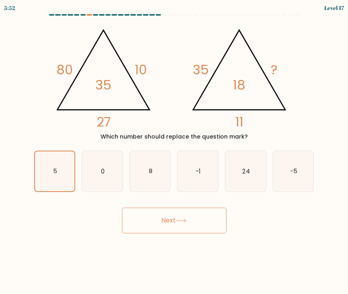
click at [180, 197] on icon at bounding box center [181, 221] width 11 height 4
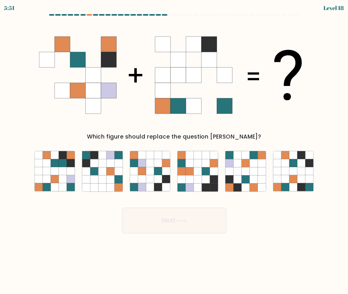
click at [180, 197] on icon at bounding box center [181, 221] width 11 height 4
click at [64, 171] on icon at bounding box center [63, 171] width 8 height 8
click at [174, 151] on input "a." at bounding box center [174, 149] width 0 height 4
radio input "true"
click at [160, 197] on button "Next" at bounding box center [174, 221] width 105 height 26
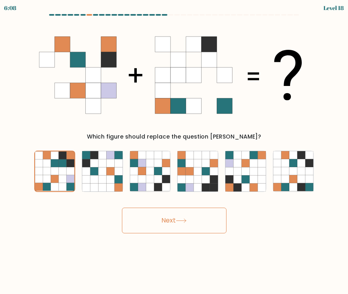
click at [160, 197] on button "Next" at bounding box center [174, 221] width 105 height 26
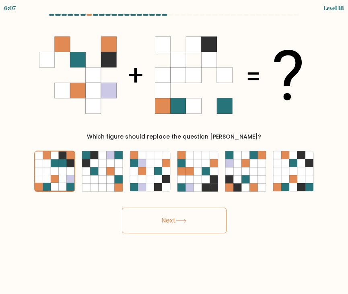
click at [160, 197] on button "Next" at bounding box center [174, 221] width 105 height 26
click at [183, 197] on button "Next" at bounding box center [174, 221] width 105 height 26
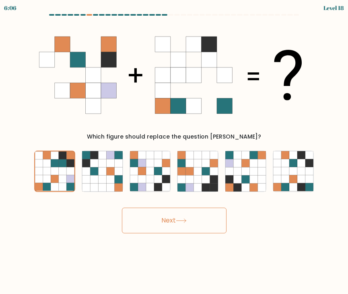
click at [183, 197] on button "Next" at bounding box center [174, 221] width 105 height 26
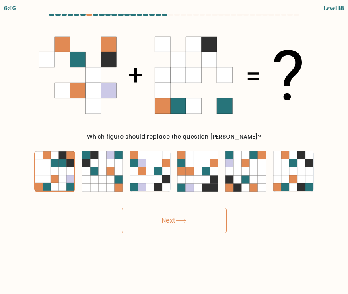
click at [183, 197] on button "Next" at bounding box center [174, 221] width 105 height 26
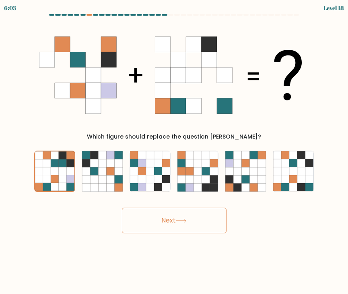
click at [187, 197] on icon at bounding box center [181, 221] width 11 height 4
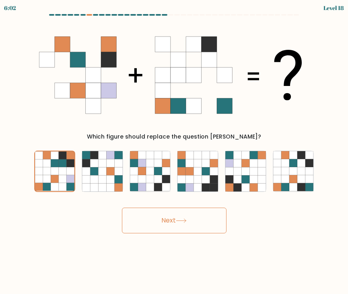
click at [187, 197] on icon at bounding box center [181, 221] width 11 height 4
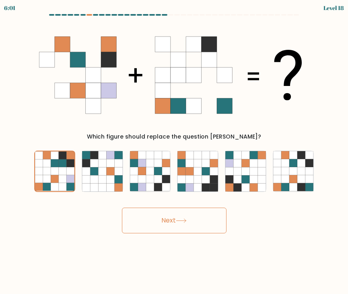
click at [187, 197] on icon at bounding box center [181, 221] width 11 height 4
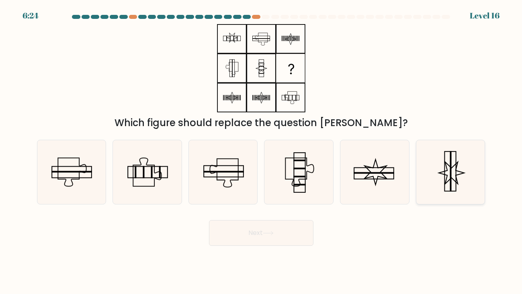
click at [271, 166] on icon at bounding box center [451, 172] width 64 height 64
click at [262, 151] on input "f." at bounding box center [261, 149] width 0 height 4
radio input "true"
click at [271, 197] on button "Next" at bounding box center [261, 233] width 105 height 26
click at [260, 197] on button "Next" at bounding box center [261, 233] width 105 height 26
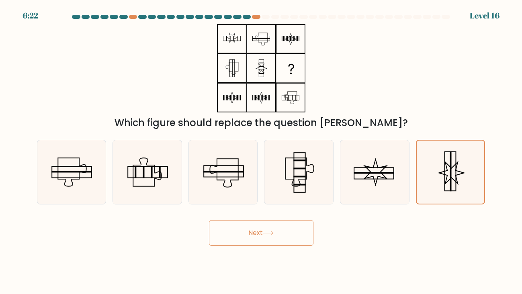
click at [260, 197] on button "Next" at bounding box center [261, 233] width 105 height 26
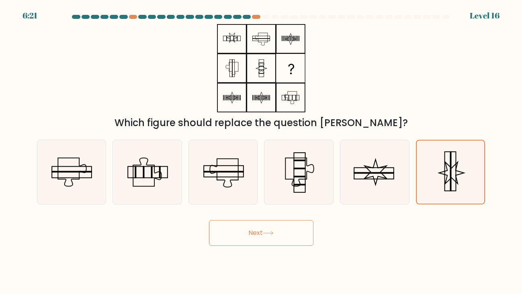
click at [260, 197] on button "Next" at bounding box center [261, 233] width 105 height 26
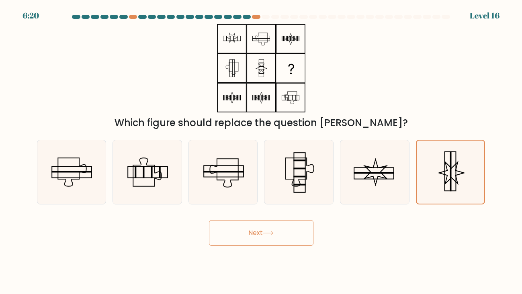
click at [260, 197] on button "Next" at bounding box center [261, 233] width 105 height 26
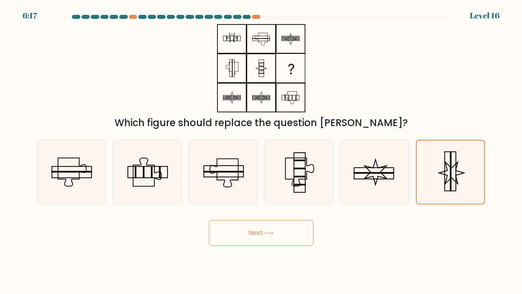
click at [260, 197] on button "Next" at bounding box center [261, 233] width 105 height 26
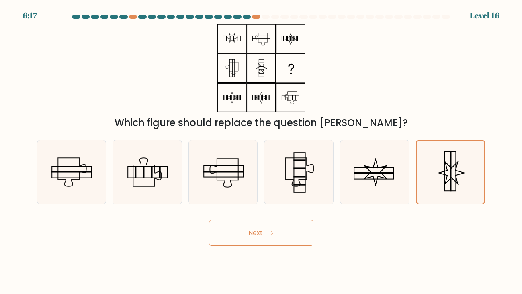
click at [260, 197] on button "Next" at bounding box center [261, 233] width 105 height 26
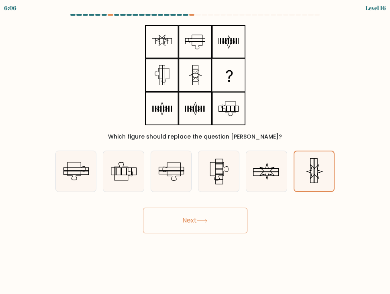
click at [179, 197] on button "Next" at bounding box center [195, 221] width 105 height 26
click at [202, 197] on icon at bounding box center [202, 221] width 11 height 4
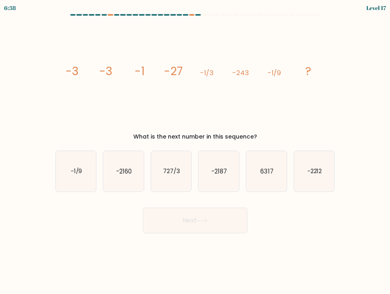
click at [253, 107] on icon "image/svg+xml -3 -3 -1 -27 -1/3 -243 -1/9 ?" at bounding box center [195, 75] width 270 height 109
click at [271, 97] on form at bounding box center [195, 123] width 390 height 219
click at [271, 141] on form at bounding box center [195, 123] width 390 height 219
click at [243, 197] on body "6:03 Level 17" at bounding box center [195, 147] width 390 height 294
click at [271, 197] on body "5:53 Level 17" at bounding box center [195, 147] width 390 height 294
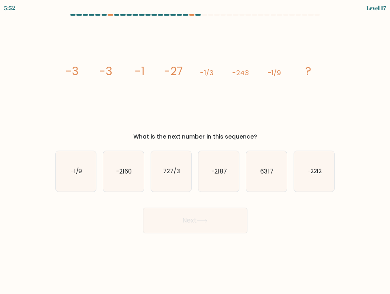
click at [69, 197] on div "Next" at bounding box center [195, 218] width 289 height 32
click at [59, 112] on div "image/svg+xml -3 -3 -1 -27 -1/3 -243 -1/9 ? What is the next number in this seq…" at bounding box center [195, 81] width 289 height 120
click at [271, 168] on text "-2212" at bounding box center [315, 171] width 15 height 8
click at [196, 151] on input "f. -2212" at bounding box center [195, 149] width 0 height 4
radio input "true"
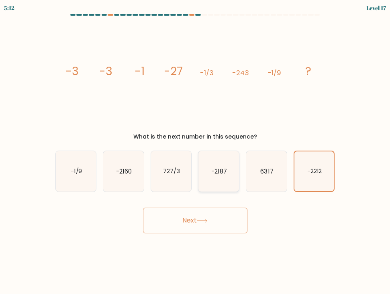
click at [223, 188] on icon "-2187" at bounding box center [219, 171] width 41 height 41
click at [196, 151] on input "d. -2187" at bounding box center [195, 149] width 0 height 4
radio input "true"
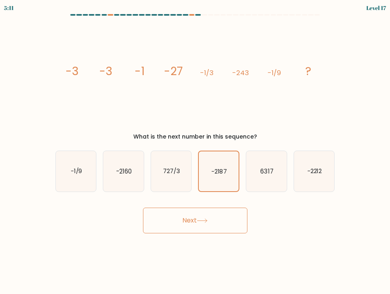
click at [222, 197] on button "Next" at bounding box center [195, 221] width 105 height 26
click at [177, 197] on button "Next" at bounding box center [195, 221] width 105 height 26
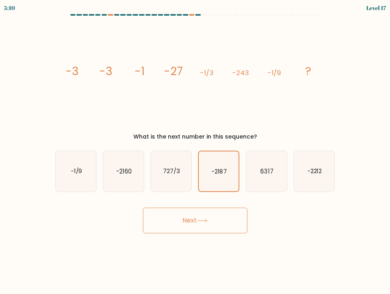
click at [177, 197] on button "Next" at bounding box center [195, 221] width 105 height 26
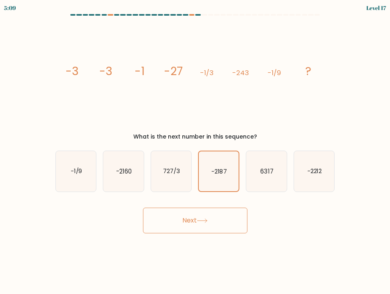
click at [190, 197] on button "Next" at bounding box center [195, 221] width 105 height 26
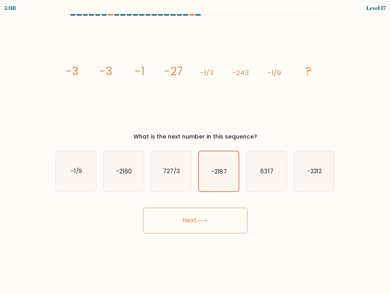
click at [190, 197] on button "Next" at bounding box center [195, 221] width 105 height 26
click at [205, 197] on icon at bounding box center [202, 221] width 11 height 4
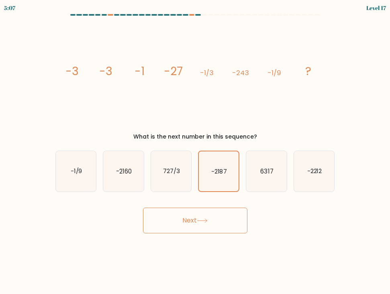
click at [205, 197] on icon at bounding box center [202, 221] width 11 height 4
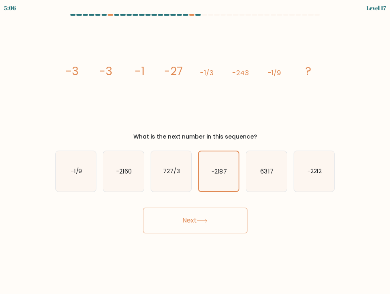
click at [205, 197] on icon at bounding box center [202, 221] width 11 height 4
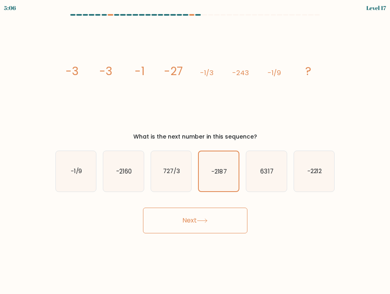
click at [205, 197] on icon at bounding box center [202, 221] width 11 height 4
click at [209, 181] on icon "-2187" at bounding box center [219, 172] width 40 height 40
click at [196, 151] on input "d. -2187" at bounding box center [195, 149] width 0 height 4
click at [209, 181] on icon "-2187" at bounding box center [219, 172] width 40 height 40
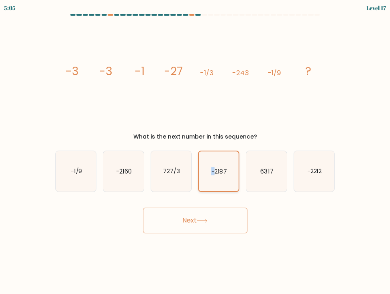
click at [196, 151] on input "d. -2187" at bounding box center [195, 149] width 0 height 4
click at [209, 181] on icon "-2187" at bounding box center [219, 172] width 40 height 40
click at [196, 151] on input "d. -2187" at bounding box center [195, 149] width 0 height 4
click at [209, 197] on button "Next" at bounding box center [195, 221] width 105 height 26
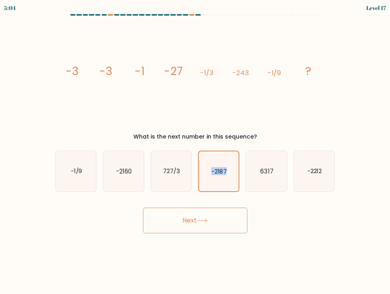
click at [209, 197] on button "Next" at bounding box center [195, 221] width 105 height 26
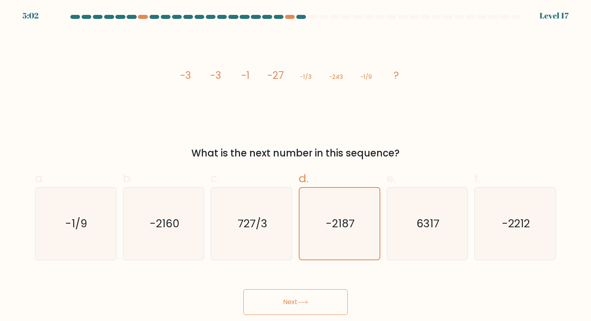
click at [271, 197] on form at bounding box center [295, 165] width 591 height 300
click at [271, 197] on button "Next" at bounding box center [295, 302] width 105 height 26
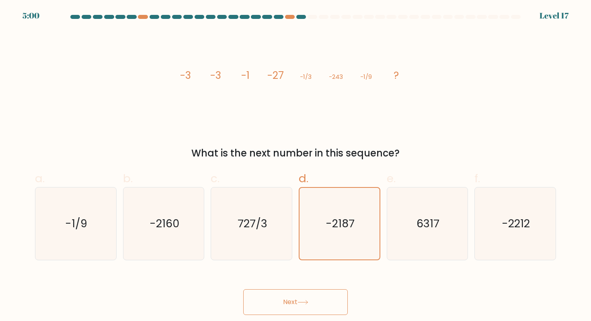
click at [271, 197] on button "Next" at bounding box center [295, 302] width 105 height 26
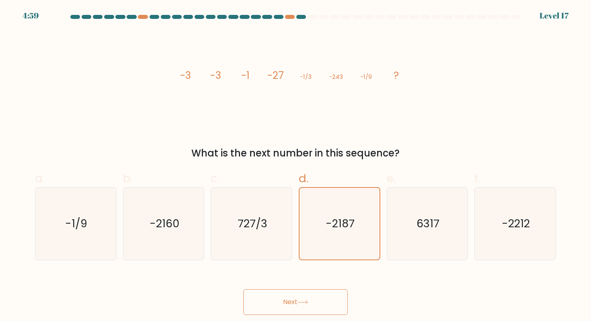
click at [271, 197] on button "Next" at bounding box center [295, 302] width 105 height 26
click at [271, 197] on icon at bounding box center [302, 302] width 11 height 4
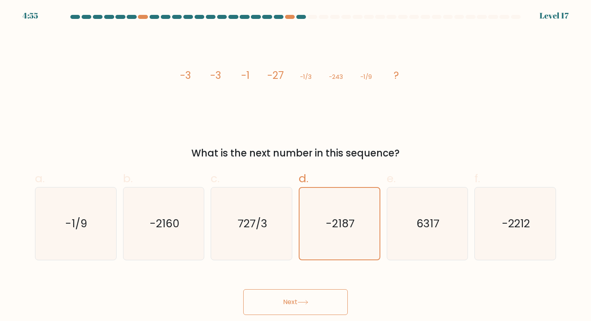
click at [271, 197] on icon at bounding box center [302, 302] width 11 height 4
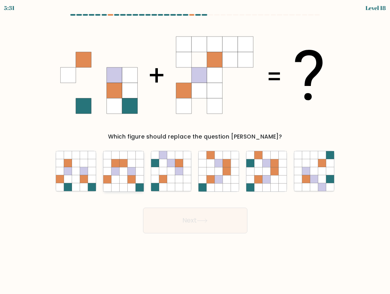
click at [105, 172] on icon at bounding box center [107, 171] width 8 height 8
click at [195, 151] on input "b." at bounding box center [195, 149] width 0 height 4
radio input "true"
click at [196, 197] on button "Next" at bounding box center [195, 221] width 105 height 26
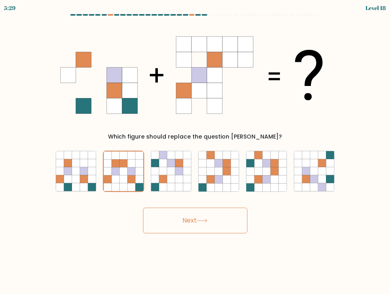
click at [196, 197] on button "Next" at bounding box center [195, 221] width 105 height 26
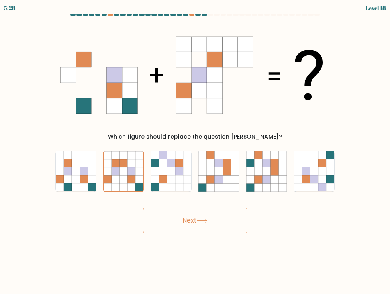
click at [196, 197] on button "Next" at bounding box center [195, 221] width 105 height 26
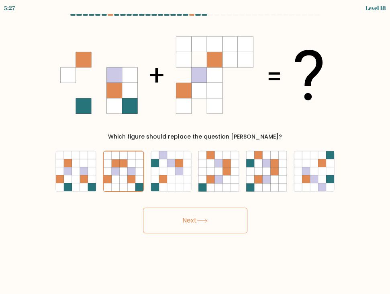
click at [196, 197] on button "Next" at bounding box center [195, 221] width 105 height 26
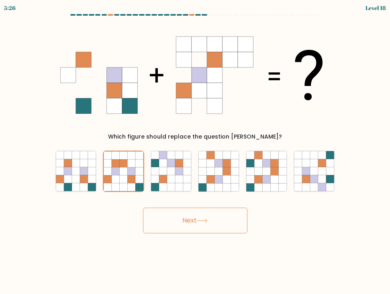
click at [196, 197] on button "Next" at bounding box center [195, 221] width 105 height 26
click at [200, 197] on icon at bounding box center [202, 221] width 11 height 4
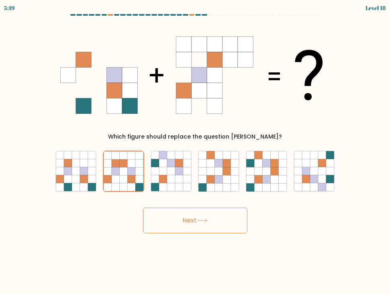
click at [192, 197] on button "Next" at bounding box center [195, 221] width 105 height 26
click at [202, 197] on button "Next" at bounding box center [195, 221] width 105 height 26
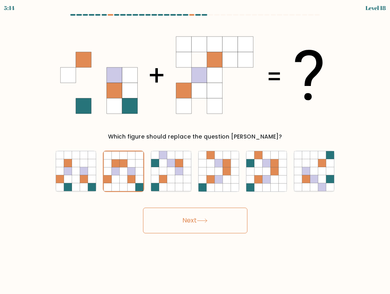
click at [202, 197] on button "Next" at bounding box center [195, 221] width 105 height 26
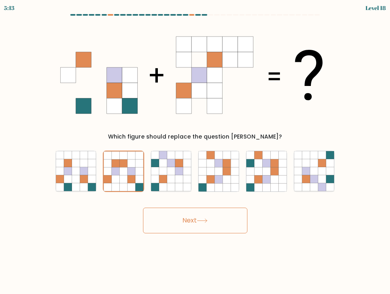
click at [202, 197] on button "Next" at bounding box center [195, 221] width 105 height 26
click at [204, 197] on button "Next" at bounding box center [195, 221] width 105 height 26
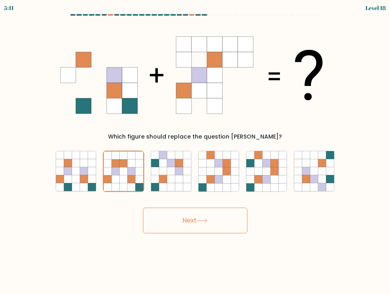
click at [204, 197] on button "Next" at bounding box center [195, 221] width 105 height 26
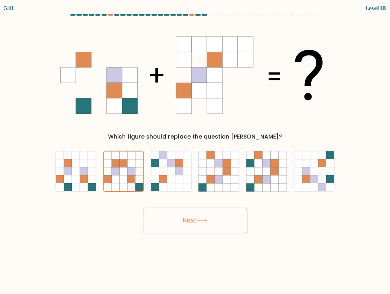
click at [204, 197] on button "Next" at bounding box center [195, 221] width 105 height 26
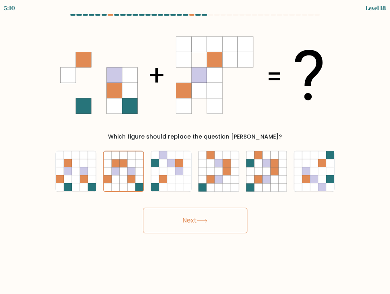
click at [204, 197] on button "Next" at bounding box center [195, 221] width 105 height 26
click at [191, 197] on button "Next" at bounding box center [195, 221] width 105 height 26
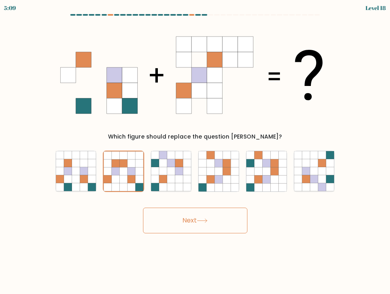
click at [191, 197] on button "Next" at bounding box center [195, 221] width 105 height 26
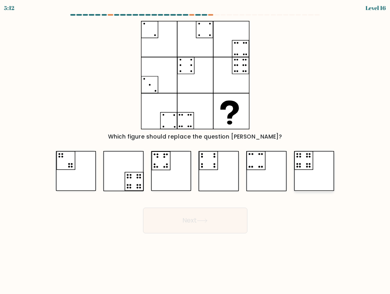
click at [271, 166] on icon at bounding box center [314, 171] width 41 height 40
click at [196, 151] on input "f." at bounding box center [195, 149] width 0 height 4
radio input "true"
click at [163, 176] on icon at bounding box center [171, 171] width 41 height 40
click at [195, 151] on input "c." at bounding box center [195, 149] width 0 height 4
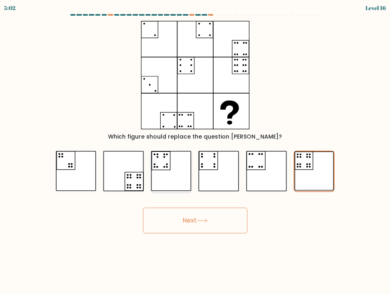
radio input "true"
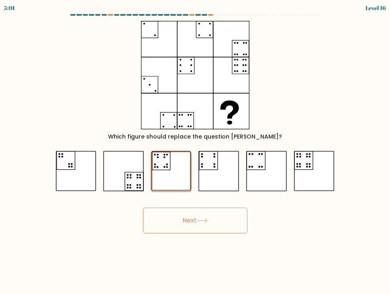
click at [192, 197] on button "Next" at bounding box center [195, 221] width 105 height 26
click at [195, 197] on button "Next" at bounding box center [195, 221] width 105 height 26
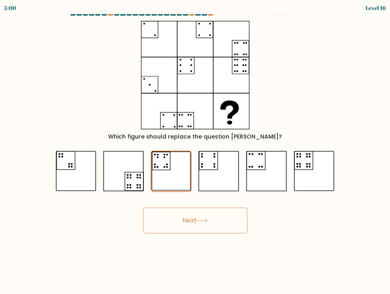
click at [195, 197] on button "Next" at bounding box center [195, 221] width 105 height 26
click at [208, 197] on icon at bounding box center [202, 221] width 11 height 4
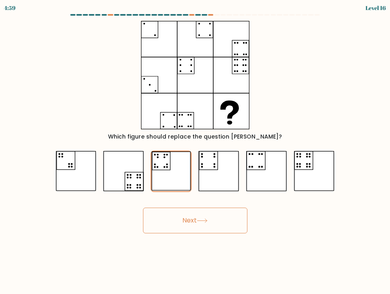
click at [208, 197] on icon at bounding box center [202, 221] width 11 height 4
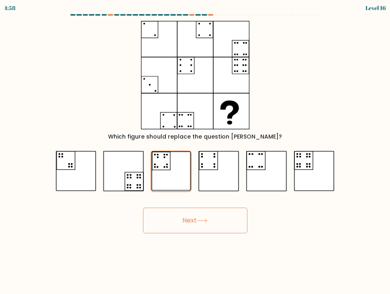
click at [208, 197] on icon at bounding box center [202, 221] width 11 height 4
click
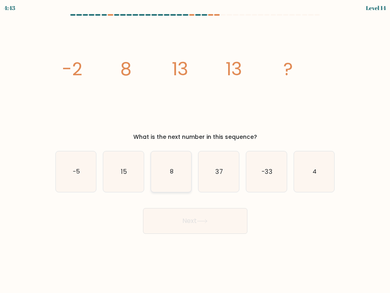
radio input "true"
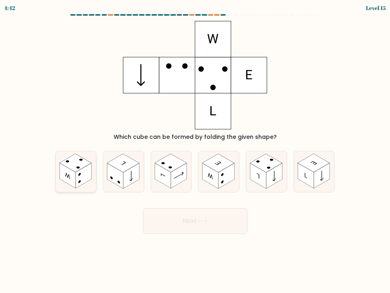
radio input "true"
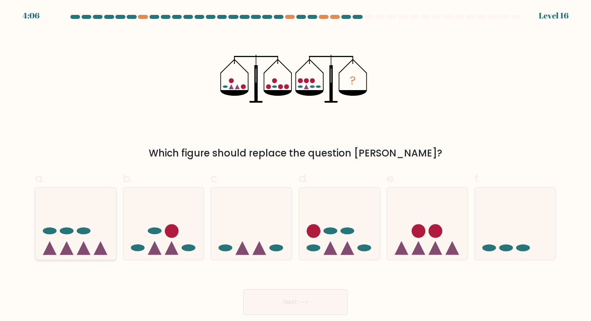
radio input "true"
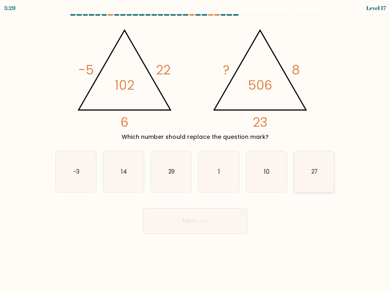
radio input "true"
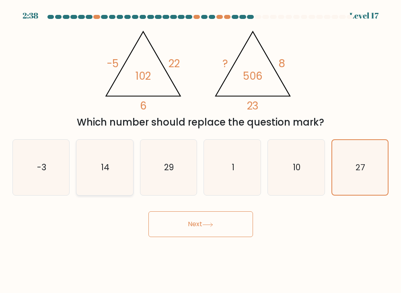
radio input "true"
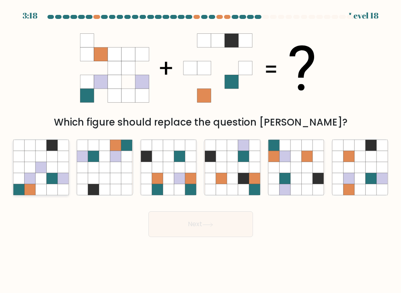
radio input "true"
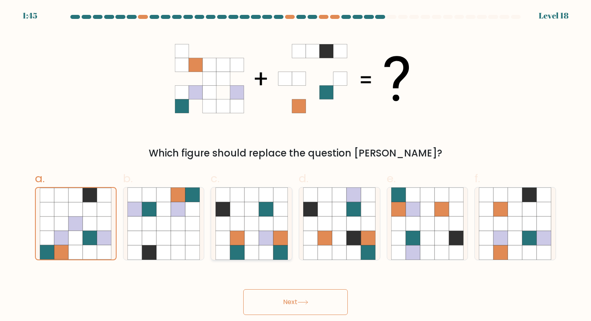
radio input "true"
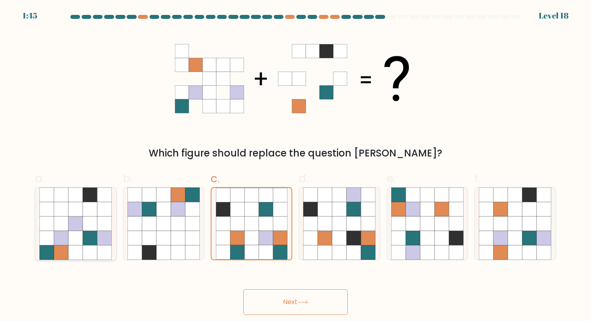
radio input "true"
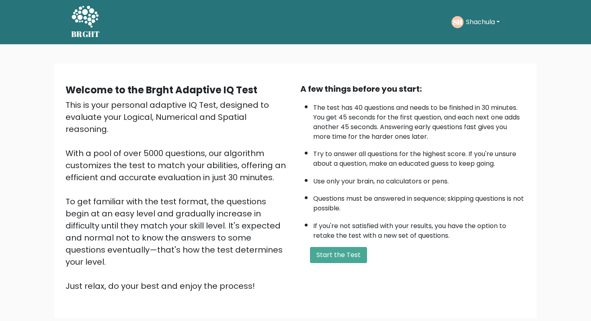
click at [376, 200] on li "Questions must be answered in sequence; skipping questions is not possible." at bounding box center [419, 201] width 212 height 23
click at [419, 226] on li "If you're not satisfied with your results, you have the option to retake the te…" at bounding box center [419, 228] width 212 height 23
click at [490, 23] on button "Shachula" at bounding box center [482, 22] width 39 height 10
click at [486, 40] on link "Dashboard" at bounding box center [484, 43] width 64 height 13
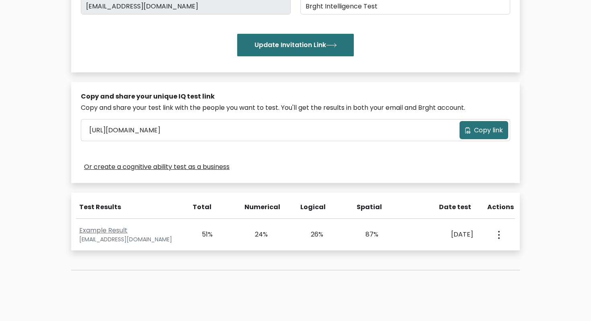
scroll to position [158, 0]
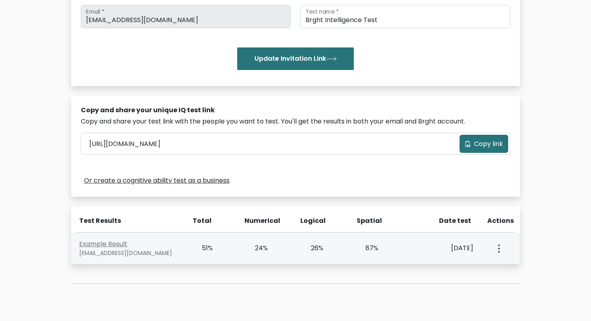
click at [496, 246] on button "button" at bounding box center [498, 248] width 6 height 25
click at [519, 271] on link "View Profile" at bounding box center [527, 271] width 64 height 13
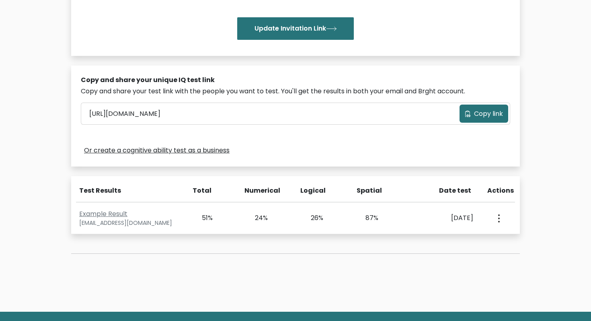
scroll to position [228, 0]
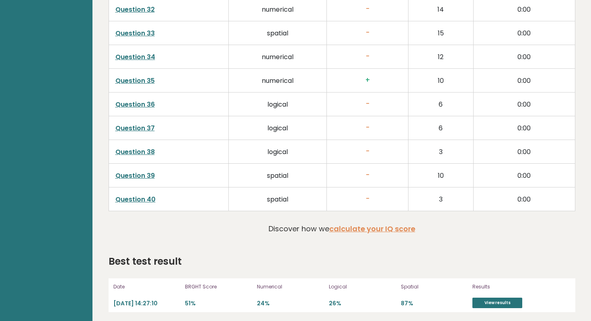
scroll to position [1975, 0]
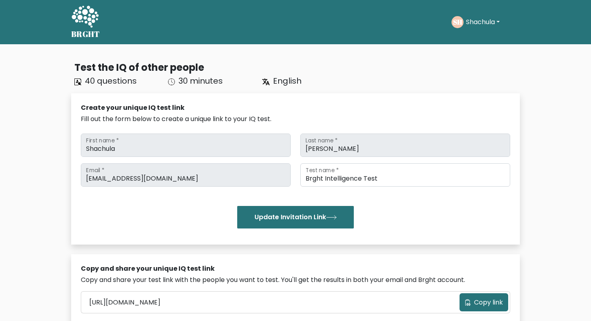
click at [87, 23] on icon at bounding box center [85, 17] width 27 height 22
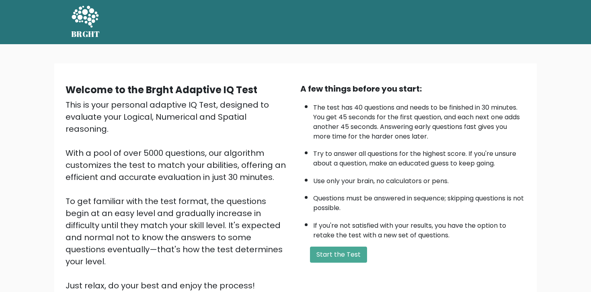
scroll to position [20, 0]
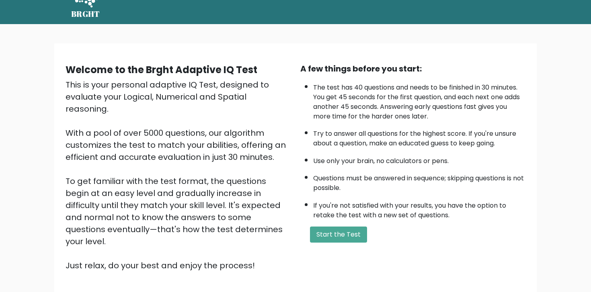
click at [463, 60] on div "Welcome to the Brght Adaptive IQ Test This is your personal adaptive IQ Test, d…" at bounding box center [295, 170] width 473 height 228
click at [501, 124] on ul "The test has 40 questions and needs to be finished in 30 minutes. You get 45 se…" at bounding box center [412, 149] width 225 height 141
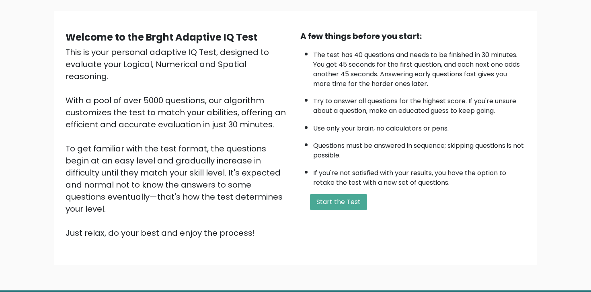
scroll to position [51, 0]
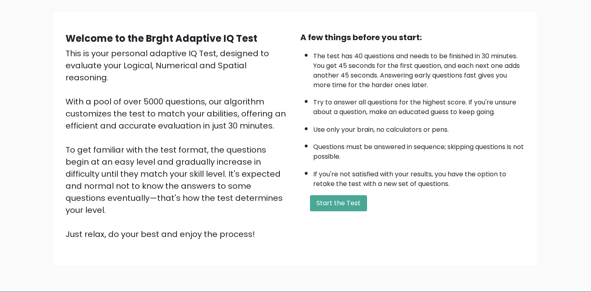
click at [556, 161] on div "Welcome to the Brght Adaptive IQ Test This is your personal adaptive IQ Test, d…" at bounding box center [295, 142] width 591 height 299
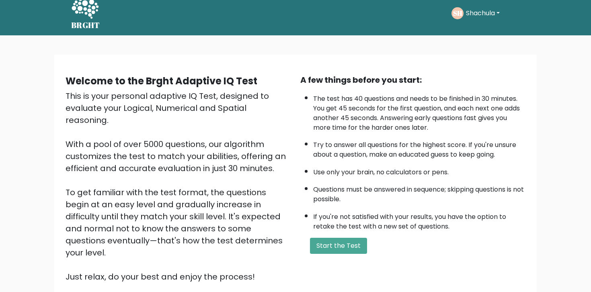
scroll to position [4, 0]
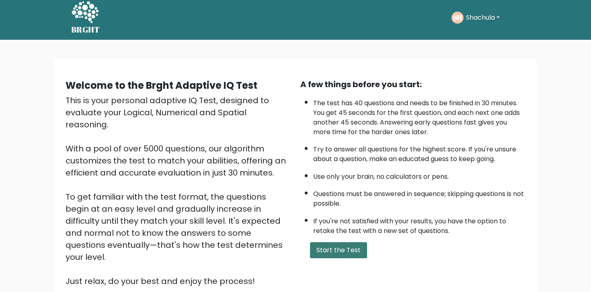
click at [342, 248] on button "Start the Test" at bounding box center [338, 250] width 57 height 16
click at [432, 245] on form "Start the Test" at bounding box center [412, 250] width 225 height 16
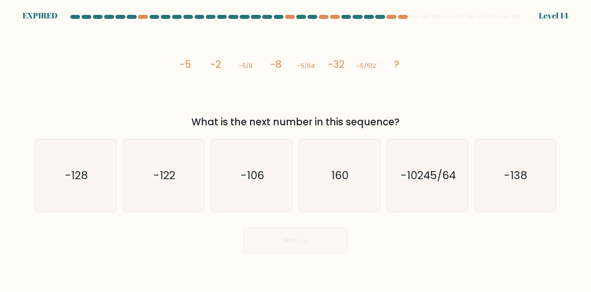
click at [295, 95] on icon "image/svg+xml -5 -2 -5/8 -8 -5/64 -32 -5/512 ?" at bounding box center [295, 68] width 241 height 88
click at [441, 115] on div "What is the next number in this sequence?" at bounding box center [295, 122] width 511 height 14
click at [109, 178] on icon "-128" at bounding box center [75, 175] width 72 height 72
click at [295, 150] on input "a. -128" at bounding box center [295, 148] width 0 height 4
radio input "true"
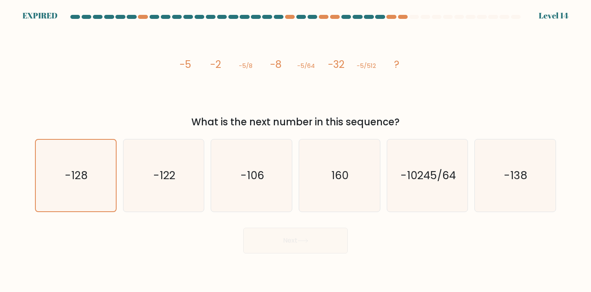
click at [311, 242] on div "Next" at bounding box center [295, 238] width 531 height 32
click at [84, 172] on text "-128" at bounding box center [76, 175] width 23 height 15
click at [295, 150] on input "a. -128" at bounding box center [295, 148] width 0 height 4
click at [101, 198] on icon "-128" at bounding box center [76, 176] width 72 height 72
click at [295, 150] on input "a. -128" at bounding box center [295, 148] width 0 height 4
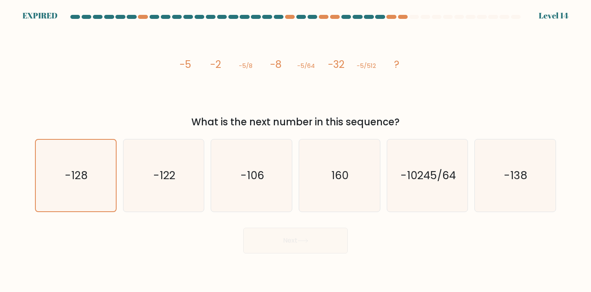
click at [321, 235] on div "Next" at bounding box center [295, 238] width 531 height 32
